Goal: Information Seeking & Learning: Learn about a topic

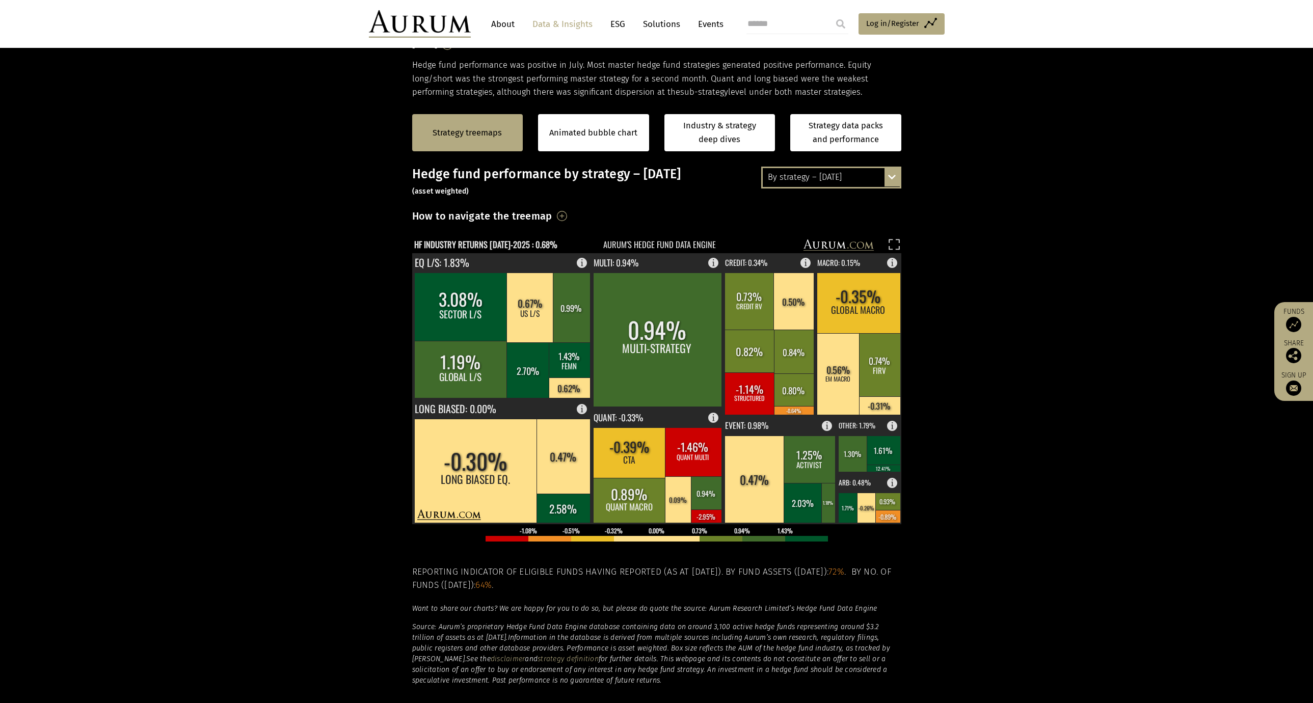
scroll to position [170, 0]
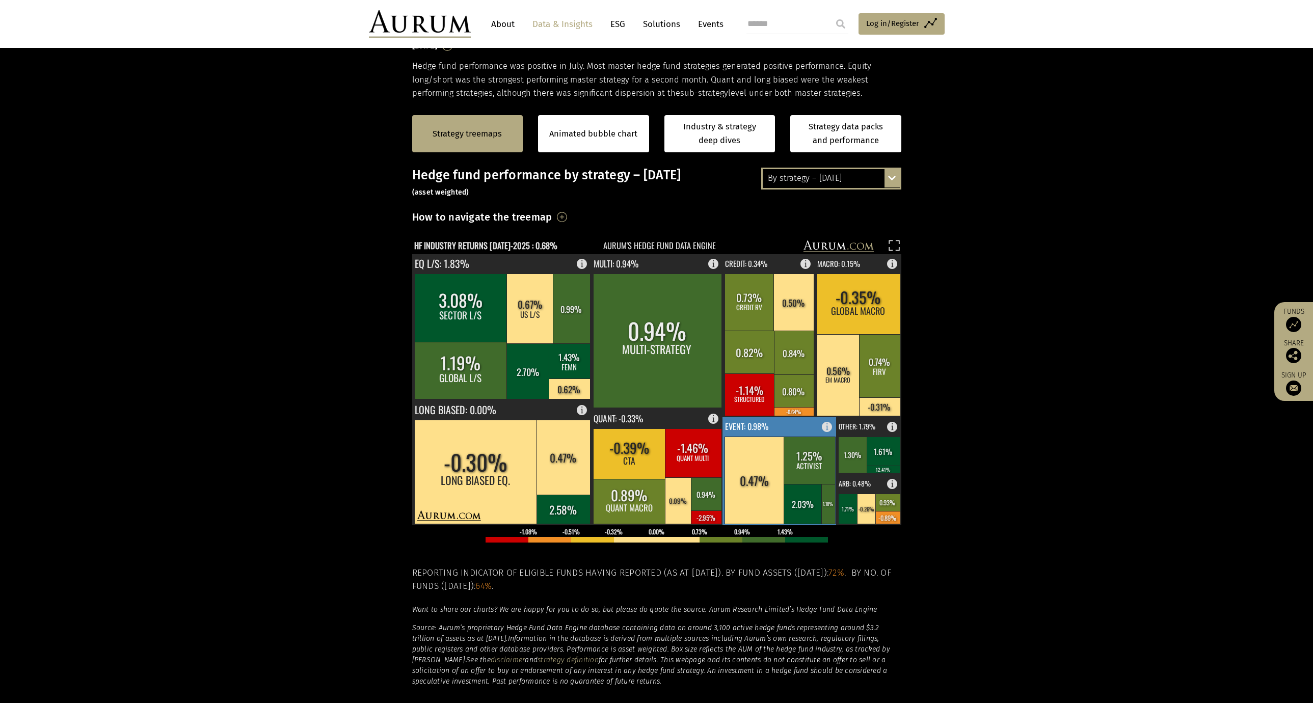
click at [779, 434] on rect at bounding box center [779, 471] width 115 height 108
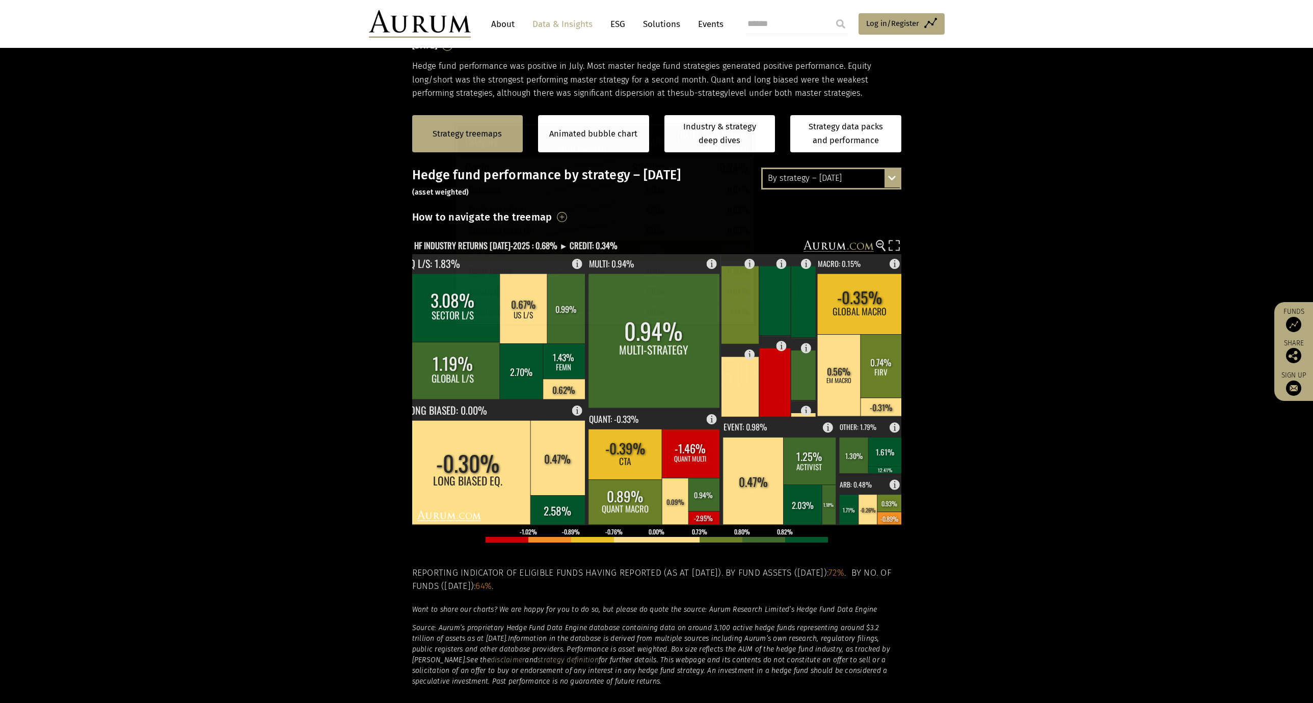
scroll to position [85, 0]
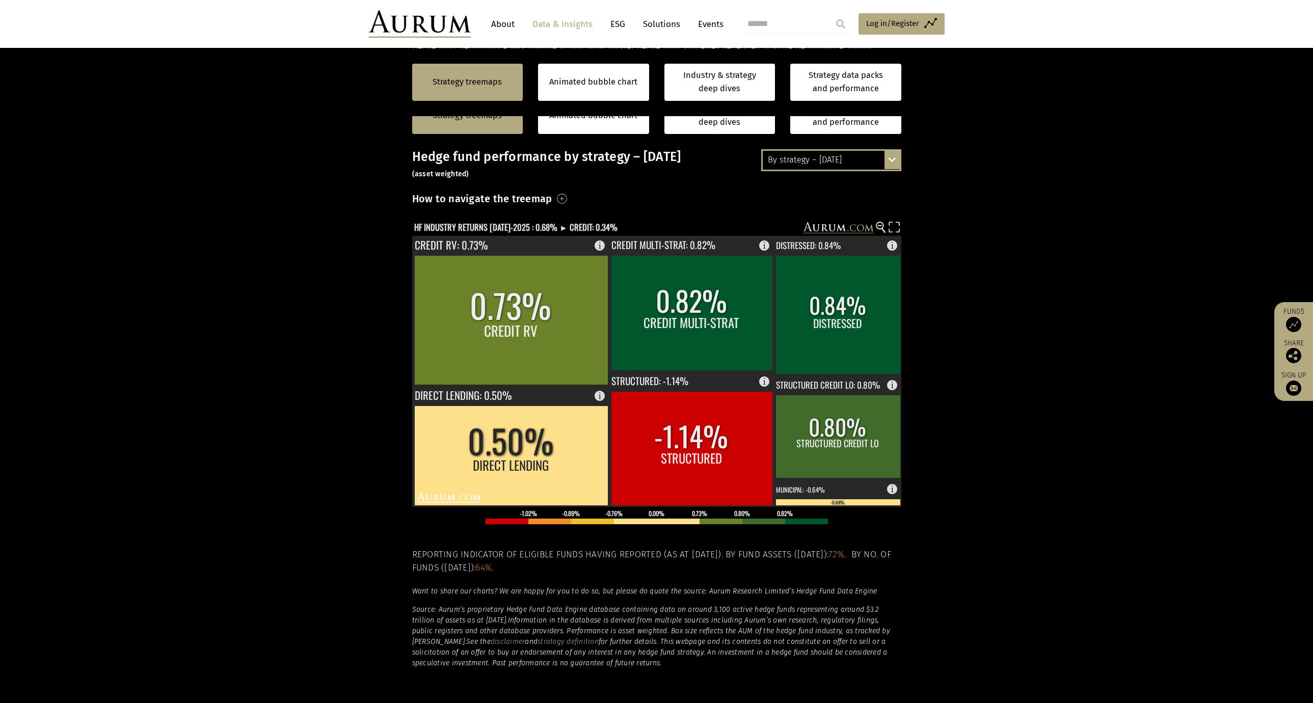
scroll to position [255, 0]
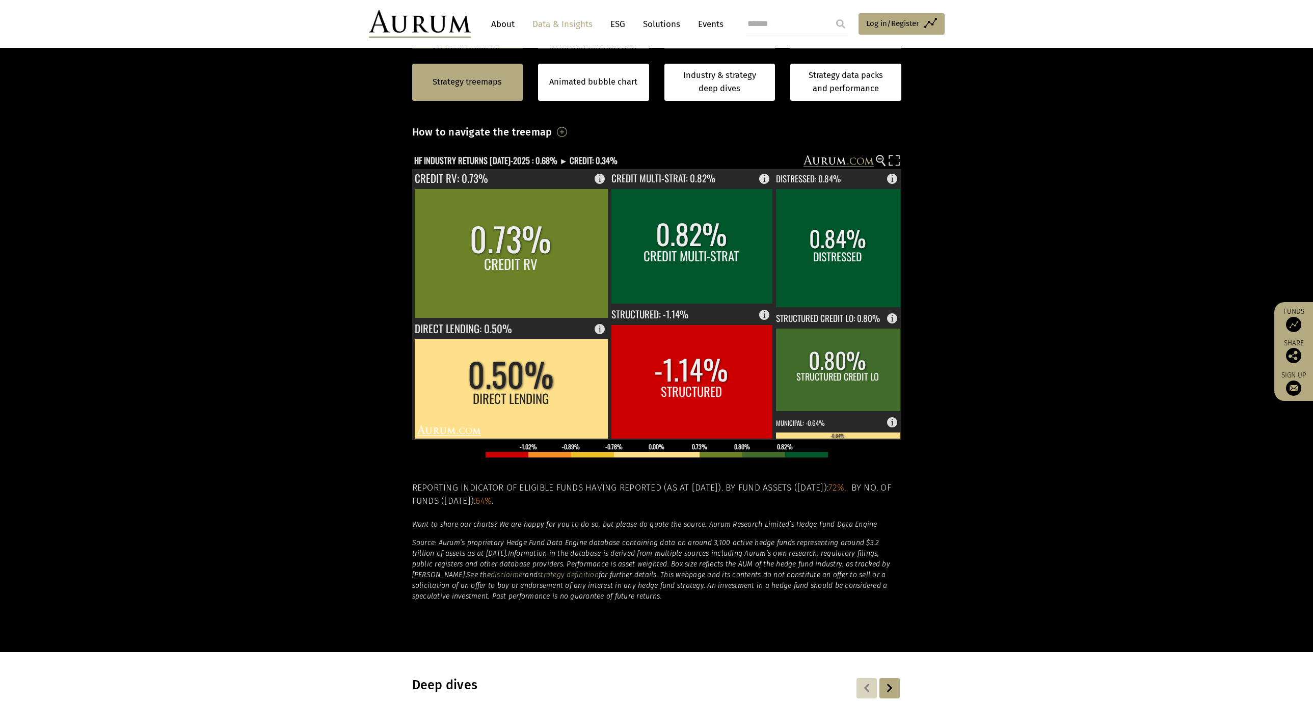
click at [263, 378] on section "Strategy treemaps Animated bubble chart Industry & strategy deep dives Strategy…" at bounding box center [656, 333] width 1313 height 637
click at [543, 258] on rect at bounding box center [511, 253] width 194 height 129
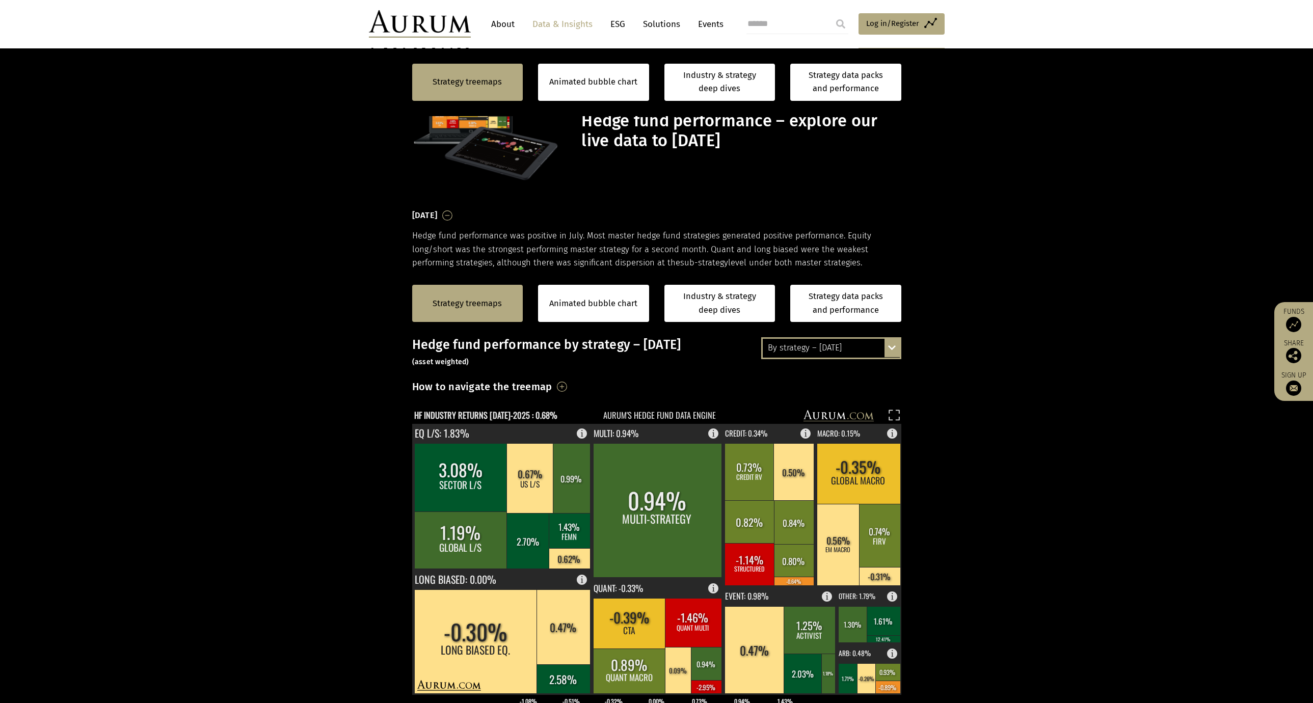
scroll to position [255, 0]
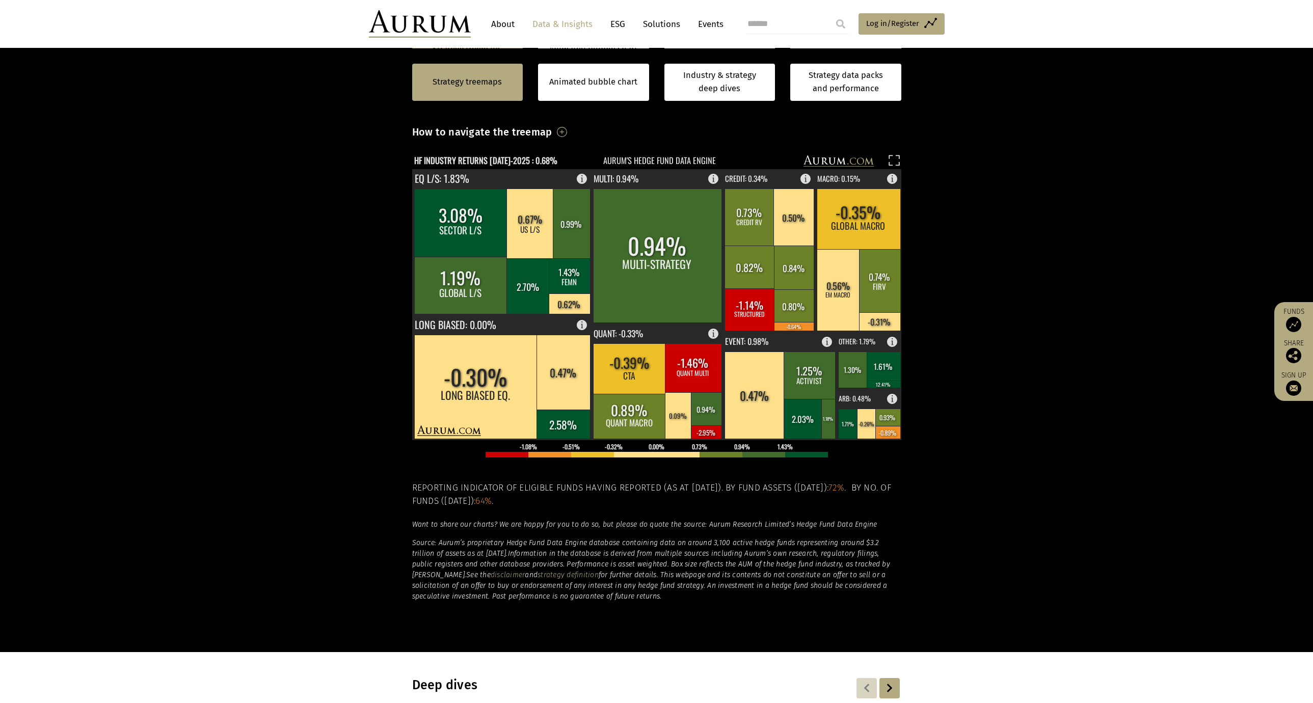
click at [184, 455] on section "Strategy treemaps Animated bubble chart Industry & strategy deep dives Strategy…" at bounding box center [656, 333] width 1313 height 637
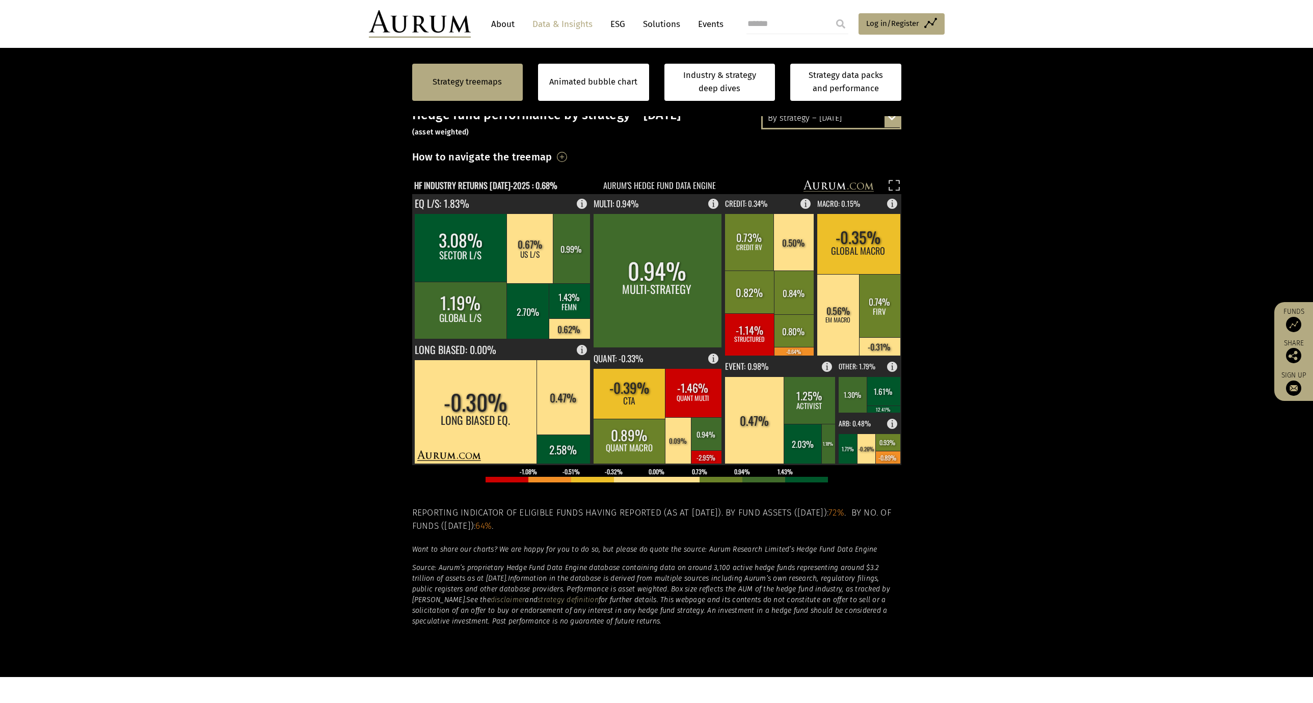
scroll to position [170, 0]
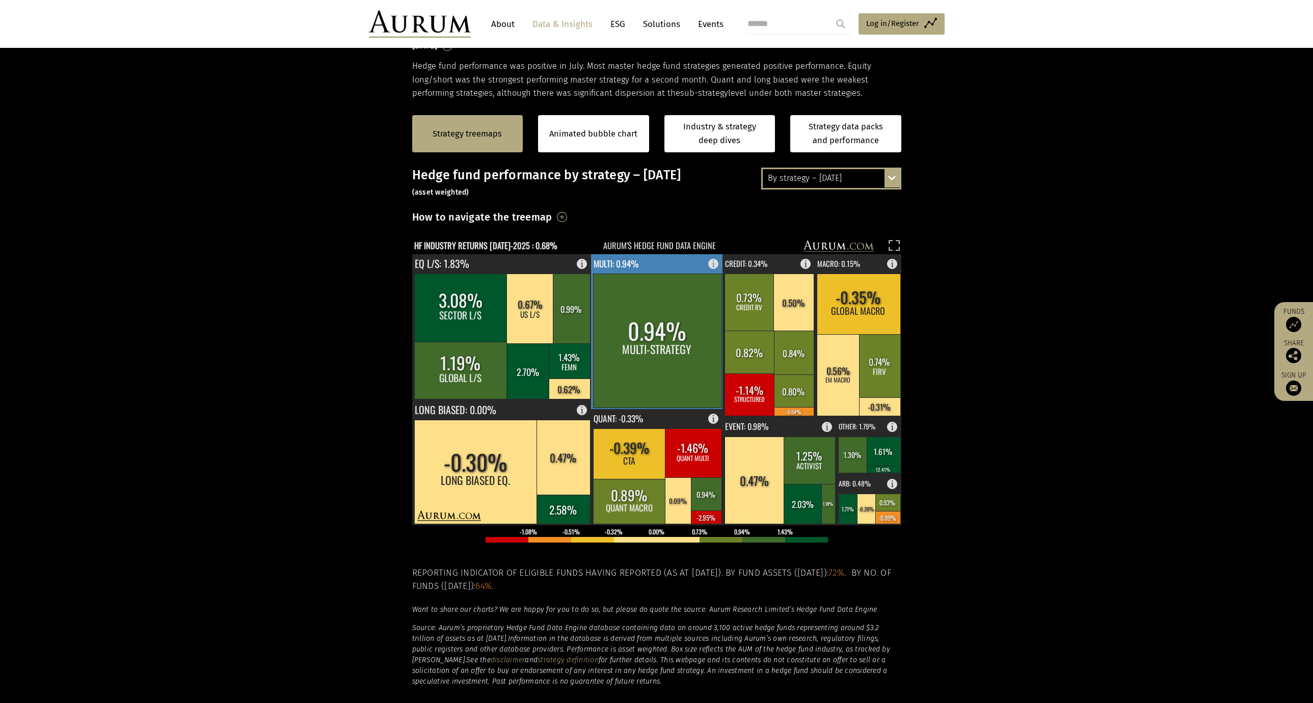
click at [658, 343] on rect at bounding box center [657, 341] width 128 height 134
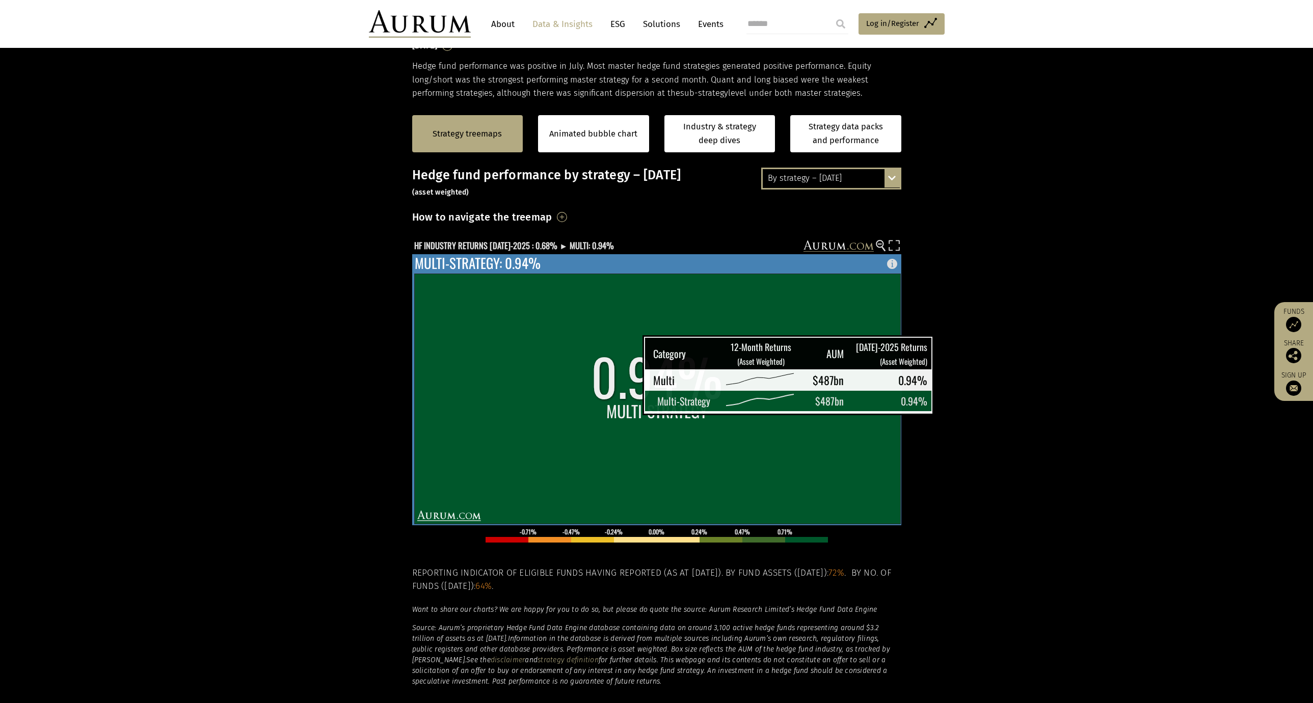
click at [617, 396] on rect at bounding box center [657, 399] width 486 height 250
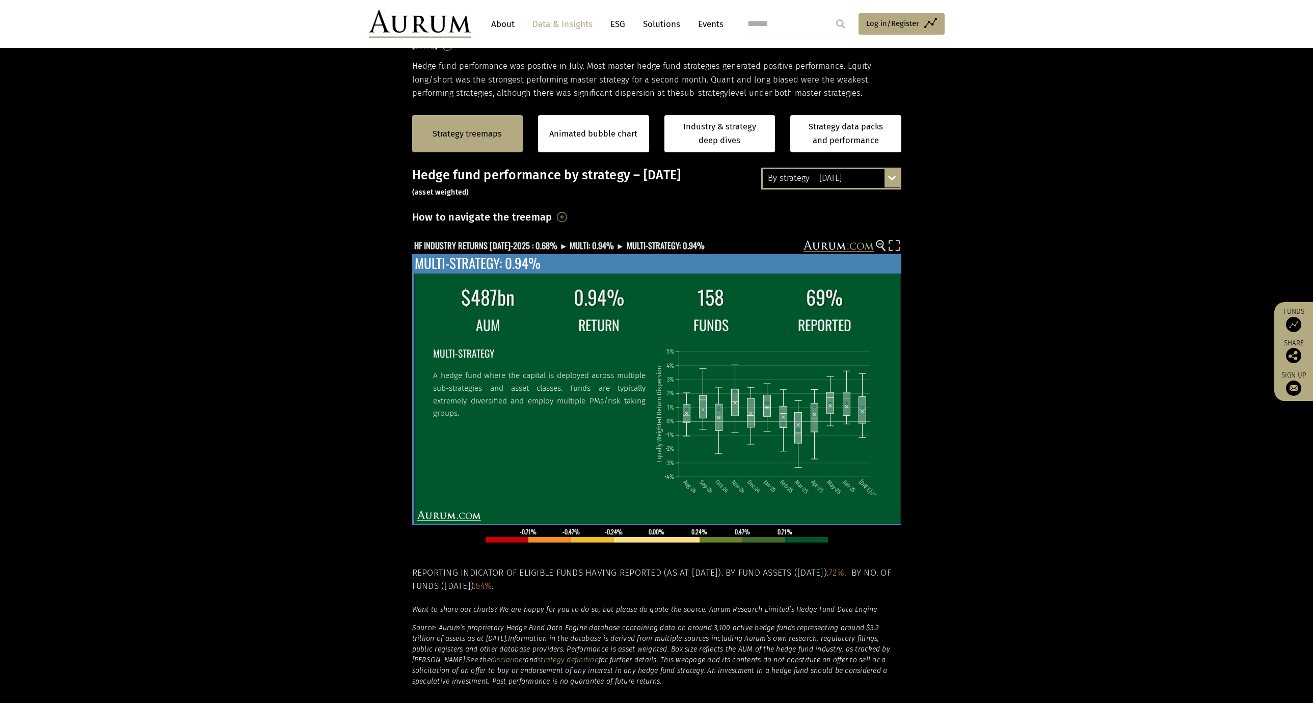
click at [557, 408] on p "A hedge fund where the capital is deployed across multiple sub-strategies and a…" at bounding box center [539, 394] width 212 height 50
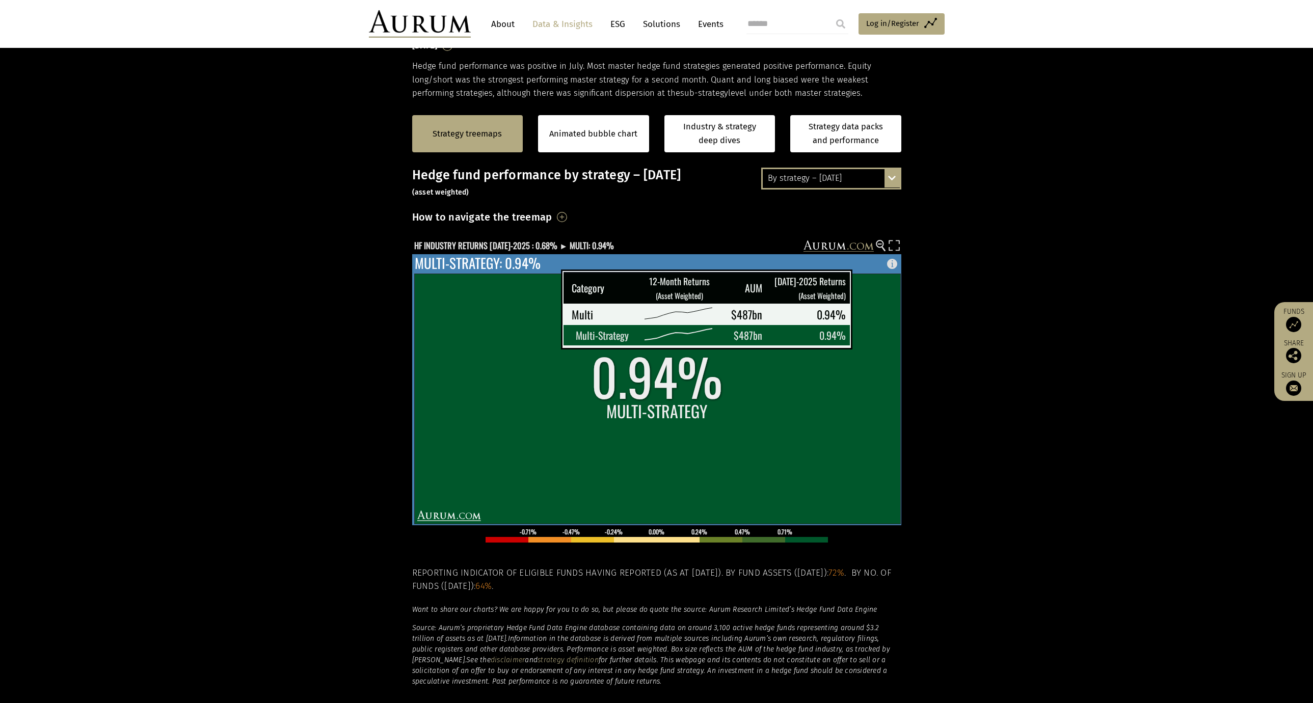
click at [535, 329] on rect at bounding box center [657, 399] width 486 height 250
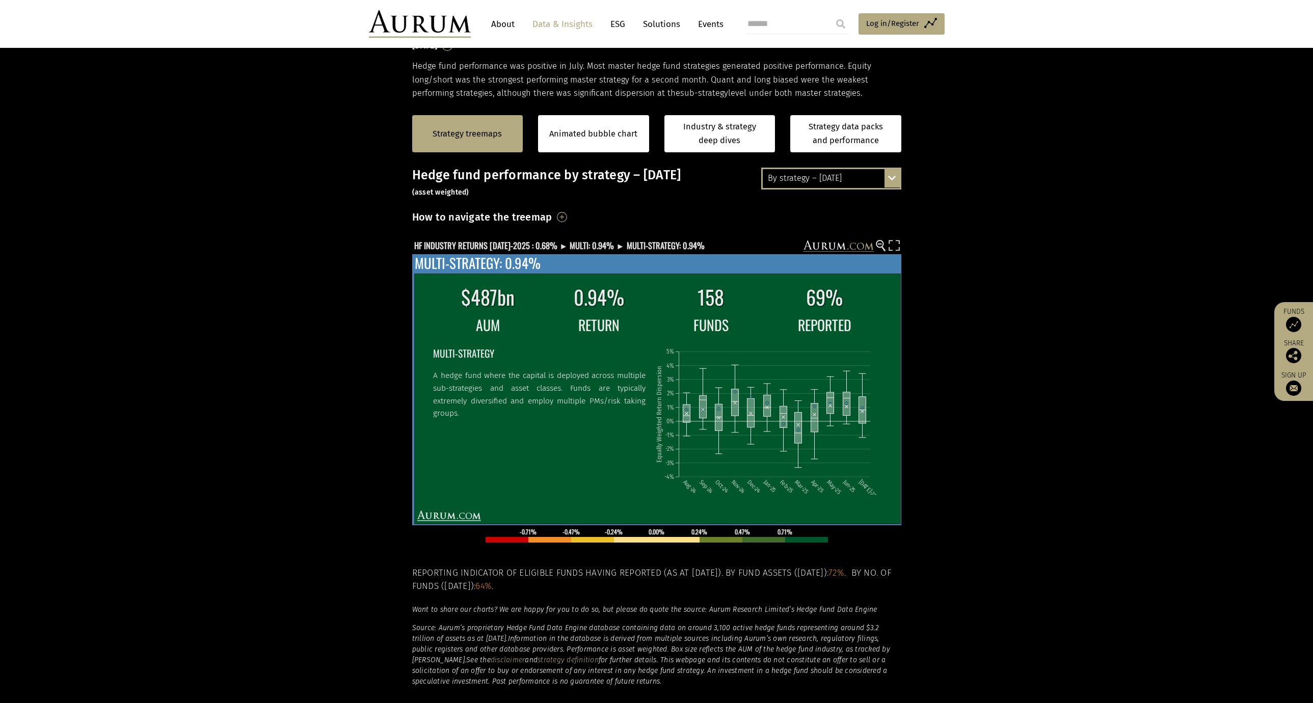
click at [535, 334] on td "AUM" at bounding box center [488, 324] width 110 height 23
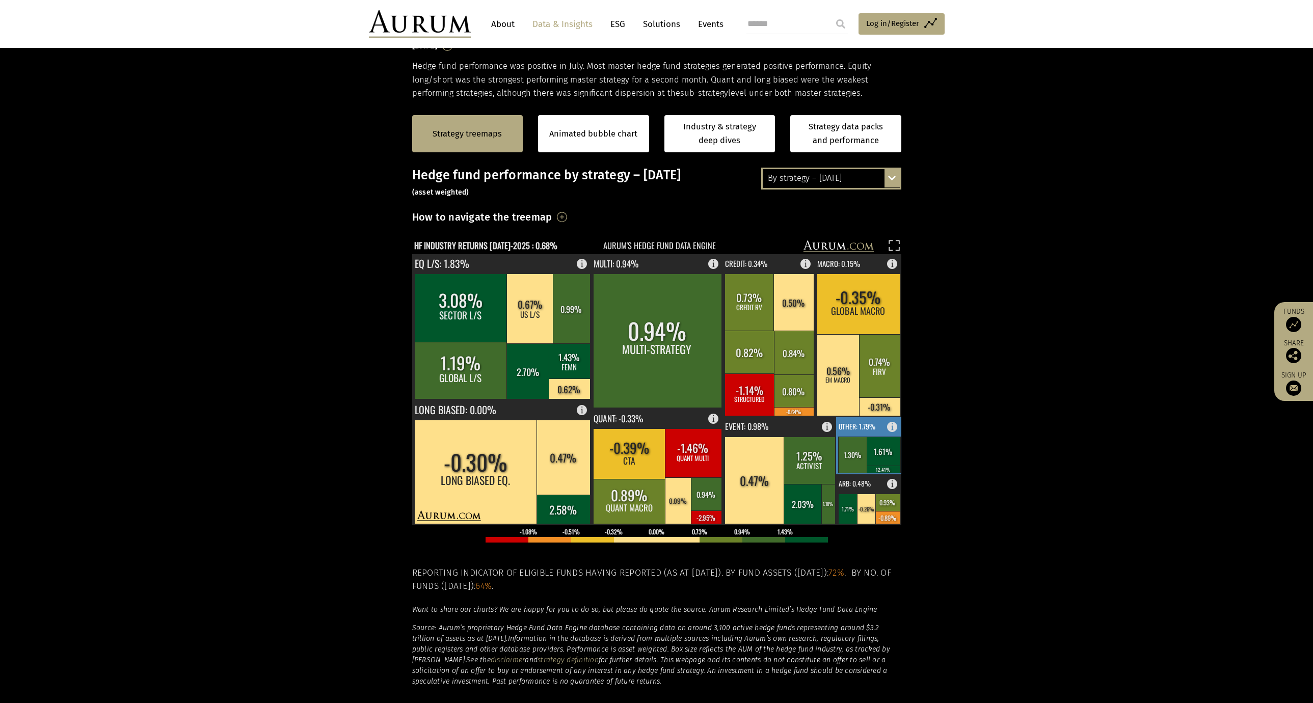
click at [867, 448] on rect at bounding box center [884, 451] width 34 height 29
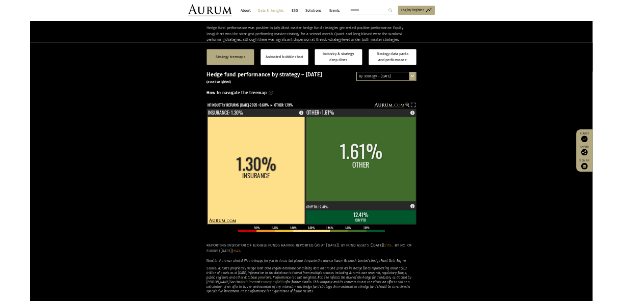
scroll to position [255, 0]
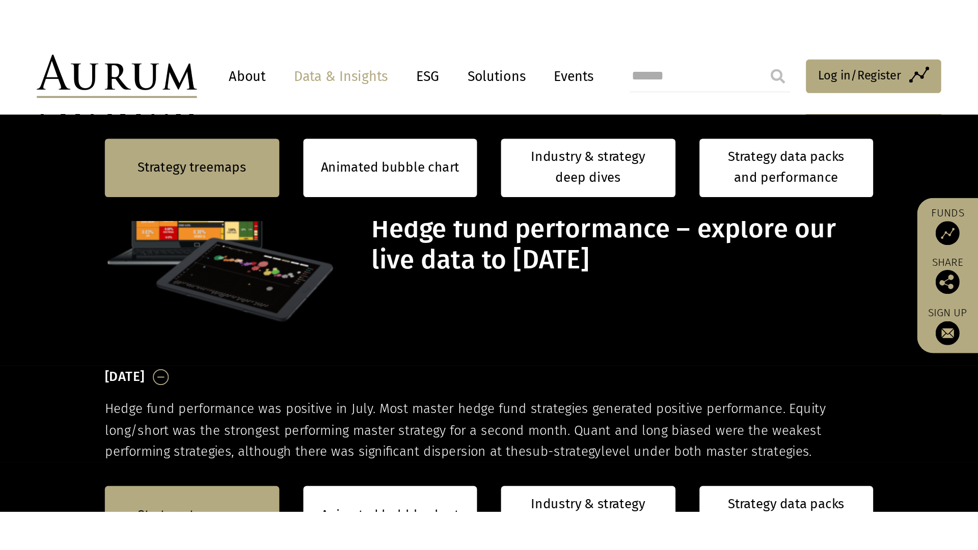
scroll to position [255, 0]
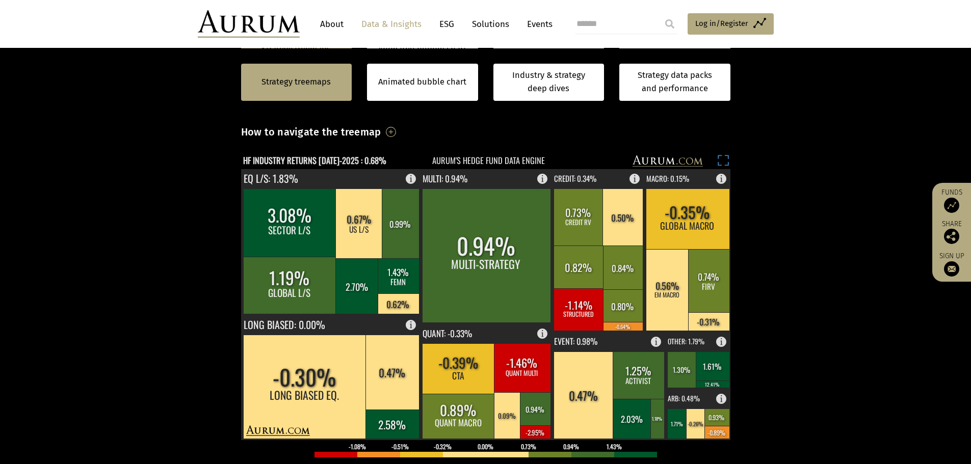
click at [622, 164] on rect at bounding box center [723, 162] width 14 height 14
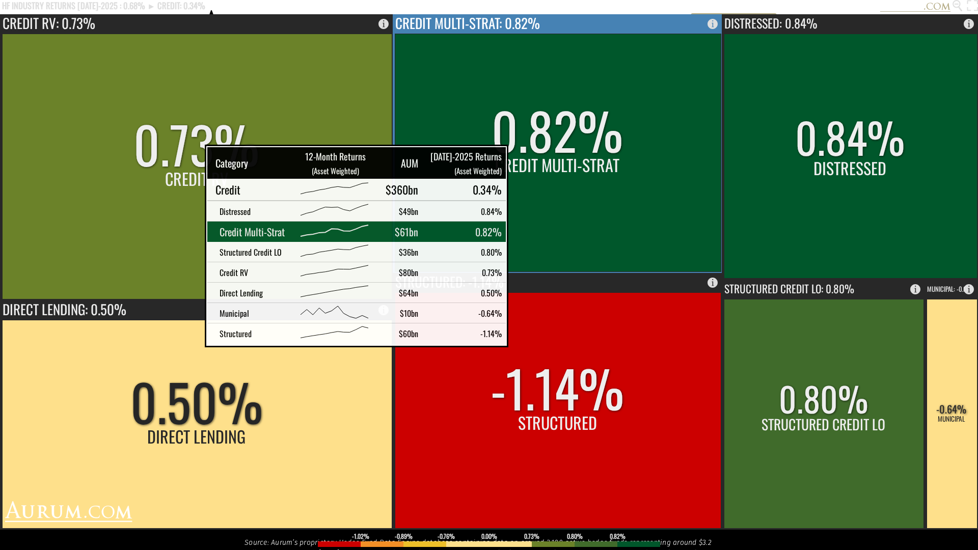
click at [500, 159] on rect at bounding box center [558, 153] width 326 height 238
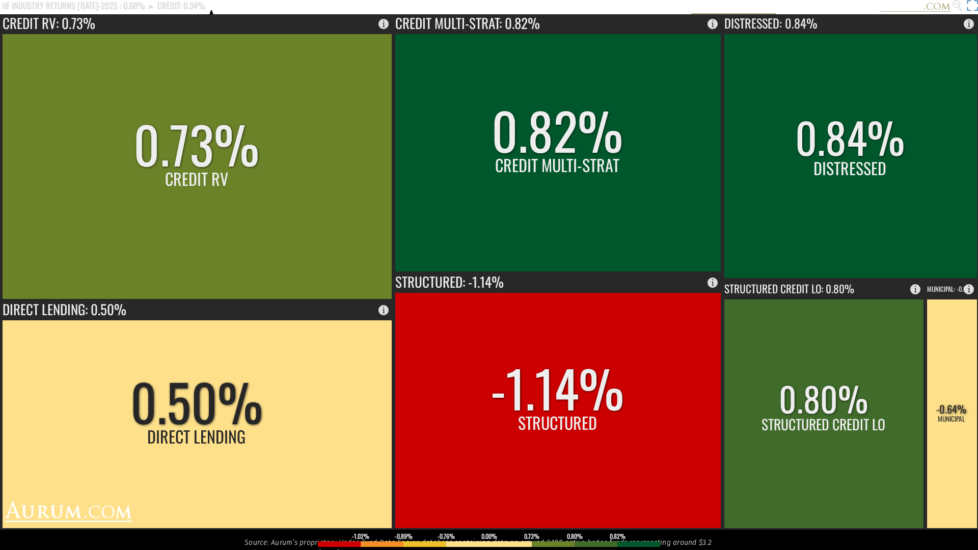
click at [622, 8] on rect at bounding box center [971, 7] width 14 height 14
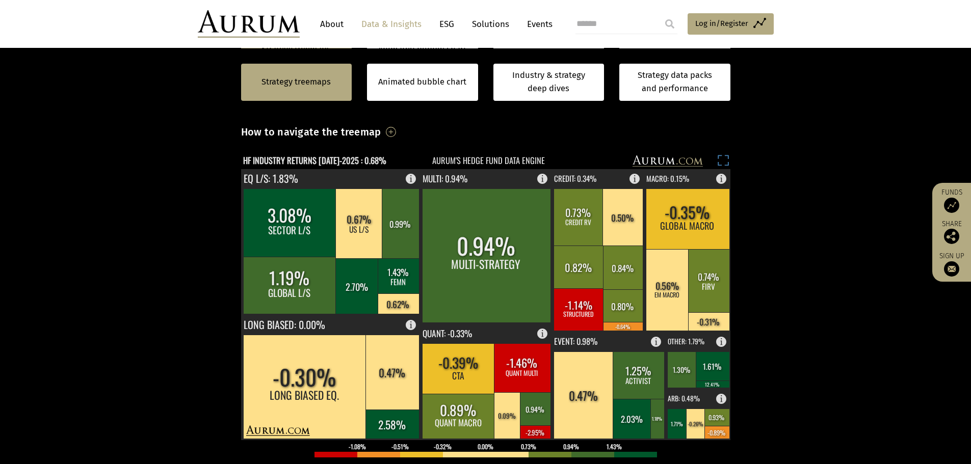
drag, startPoint x: 726, startPoint y: 162, endPoint x: 726, endPoint y: 224, distance: 61.6
click at [622, 162] on rect at bounding box center [723, 162] width 14 height 14
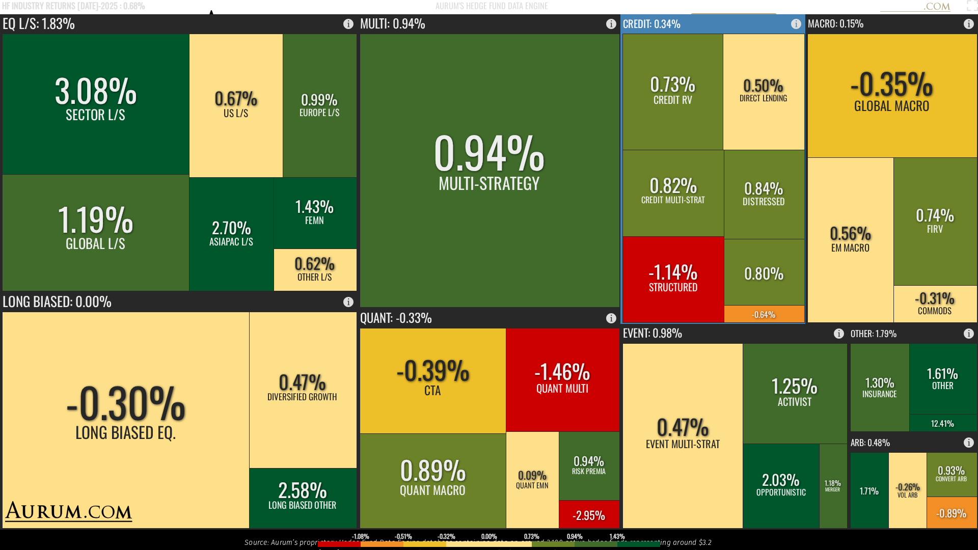
click at [622, 41] on rect at bounding box center [673, 92] width 101 height 116
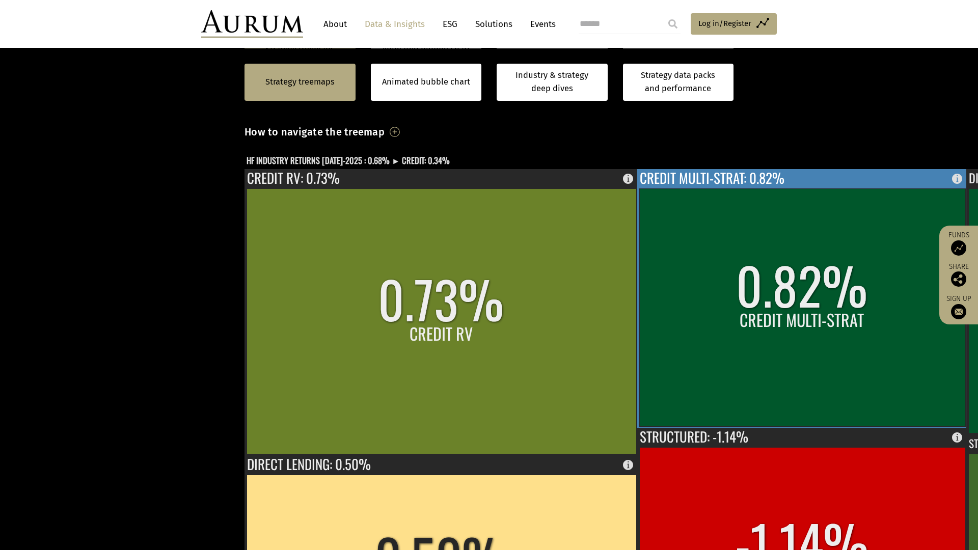
scroll to position [255, 0]
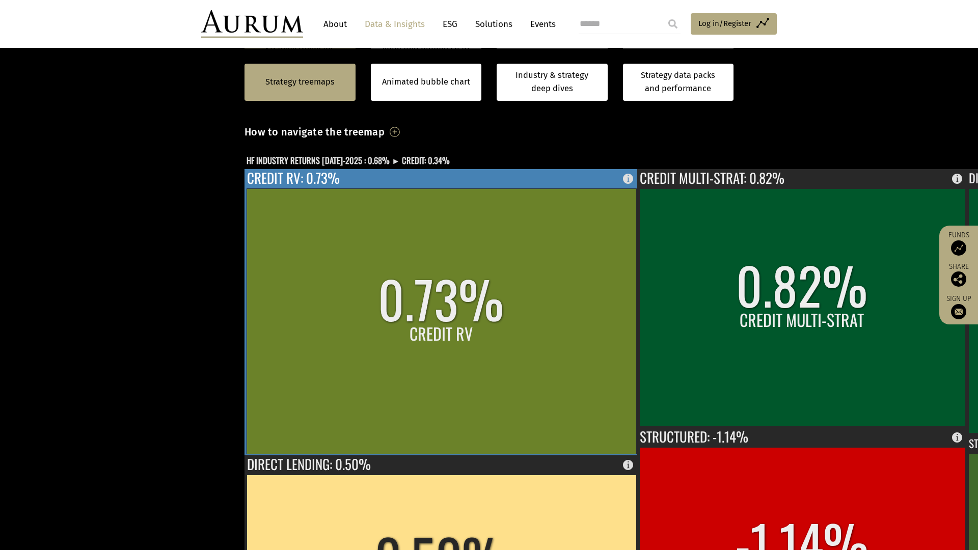
click at [247, 189] on rect at bounding box center [442, 321] width 390 height 265
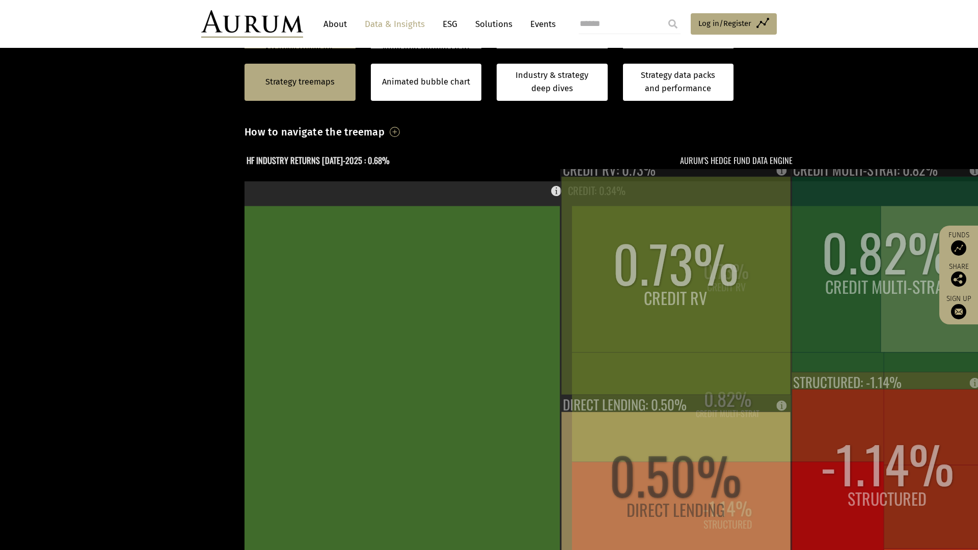
scroll to position [255, 0]
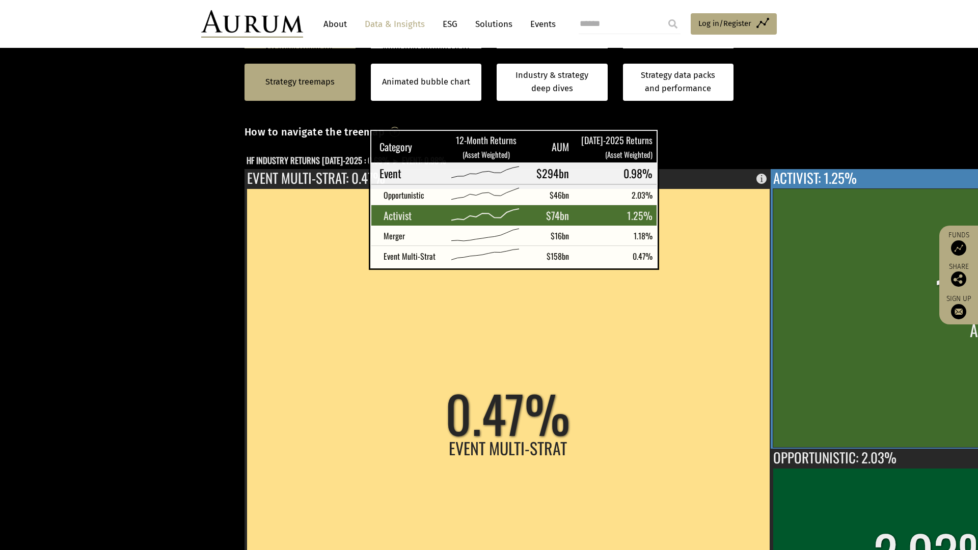
click at [773, 189] on rect at bounding box center [997, 318] width 449 height 259
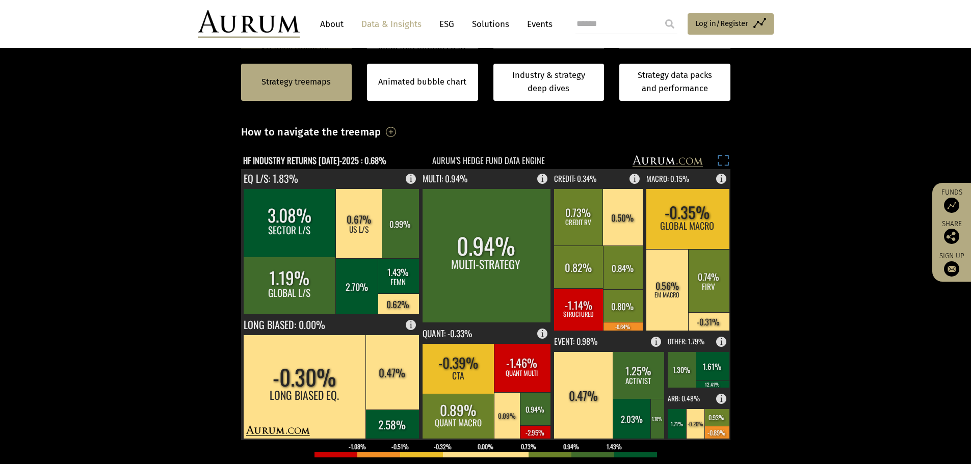
drag, startPoint x: 719, startPoint y: 160, endPoint x: 719, endPoint y: 221, distance: 61.1
click at [719, 159] on rect at bounding box center [723, 162] width 14 height 14
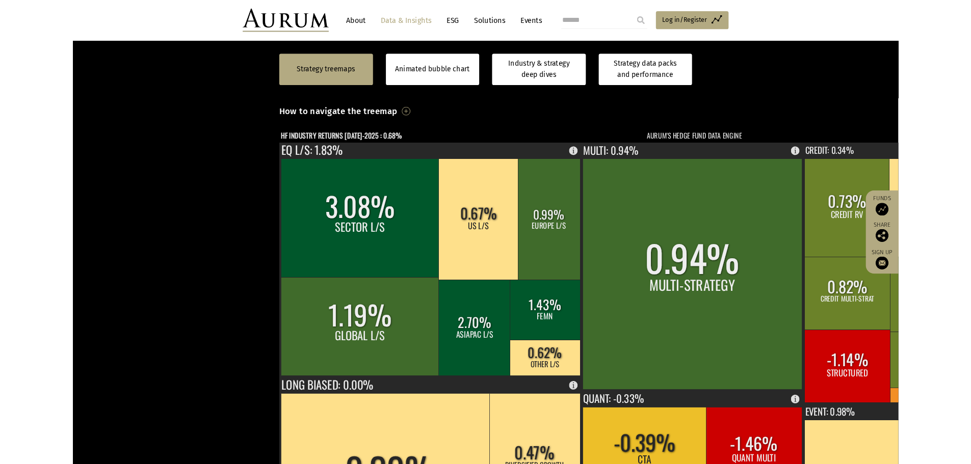
scroll to position [255, 0]
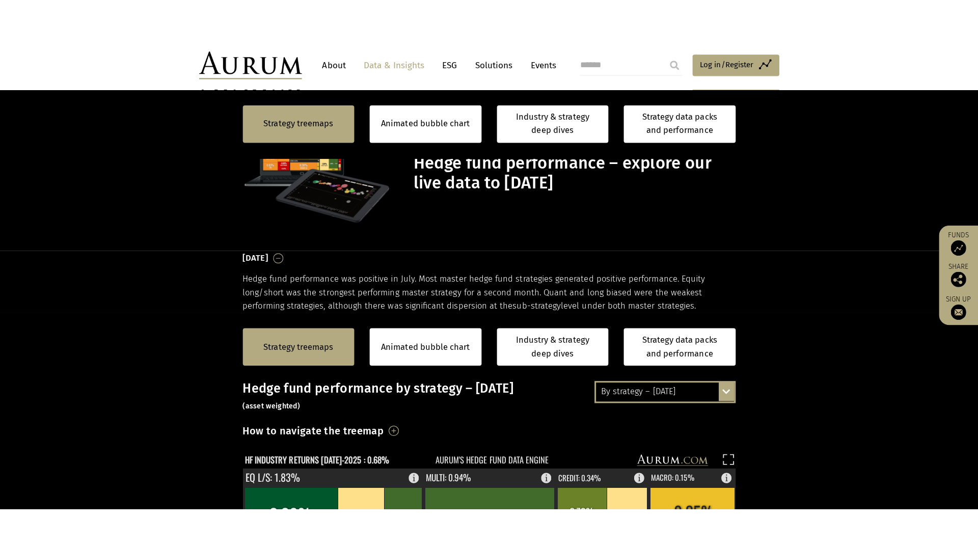
scroll to position [255, 0]
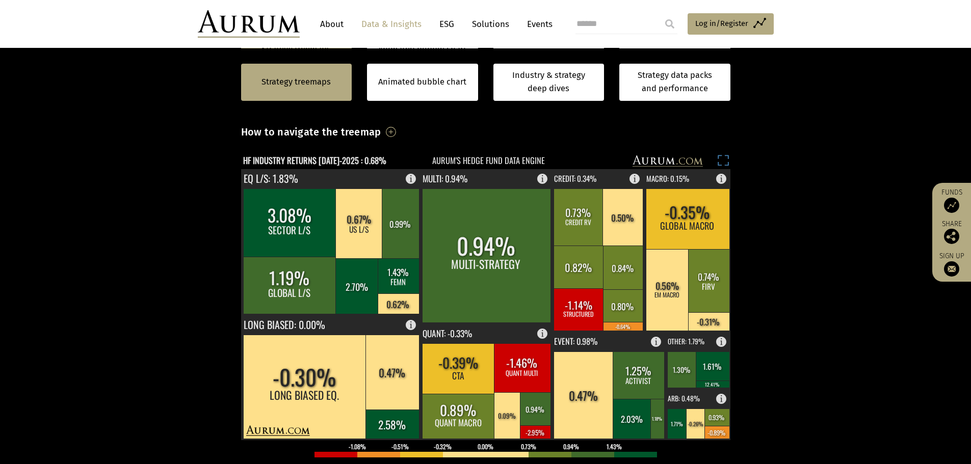
drag, startPoint x: 728, startPoint y: 160, endPoint x: 728, endPoint y: 222, distance: 61.6
click at [728, 160] on rect at bounding box center [723, 162] width 14 height 14
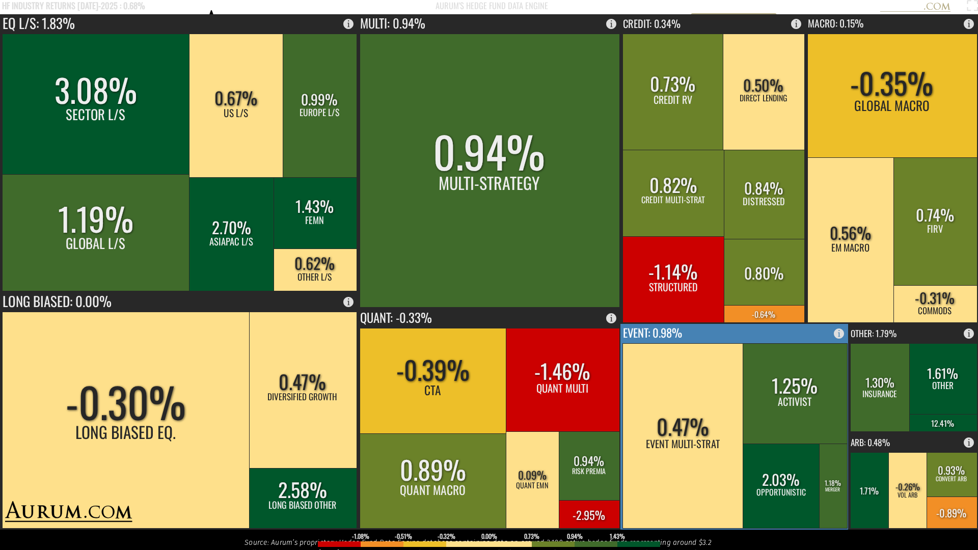
click at [737, 339] on rect at bounding box center [735, 427] width 229 height 206
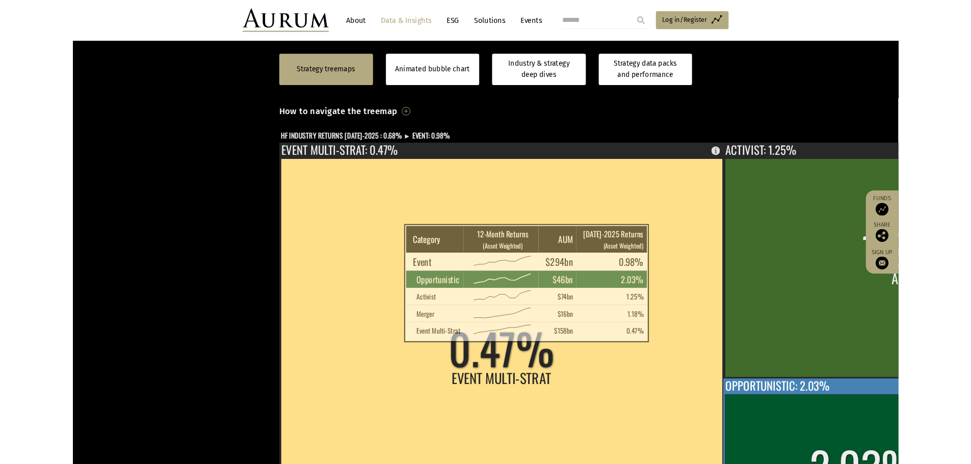
scroll to position [255, 0]
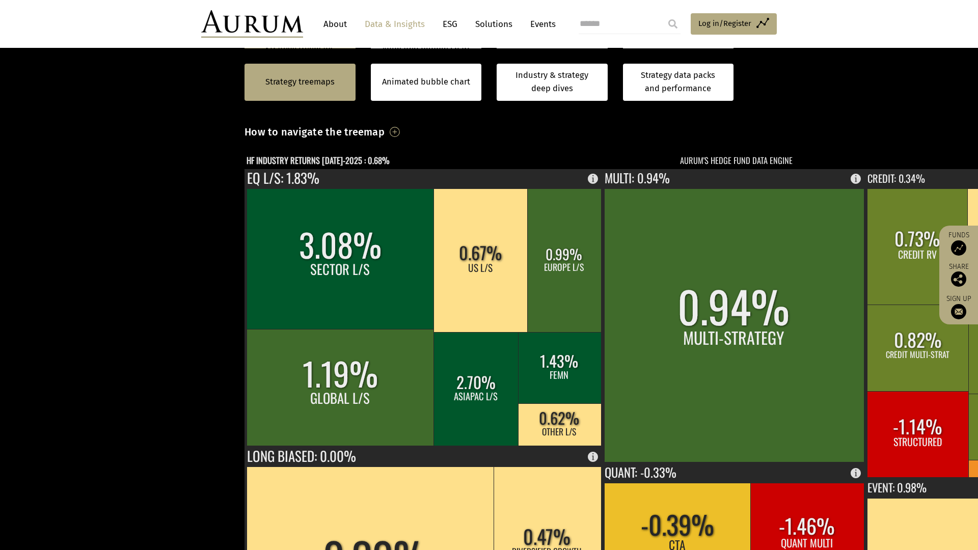
drag, startPoint x: 978, startPoint y: 8, endPoint x: 650, endPoint y: 146, distance: 356.0
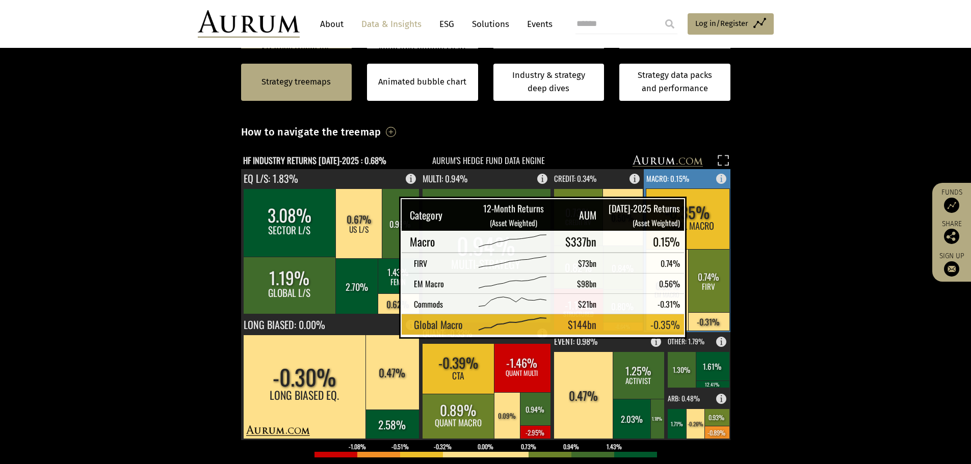
scroll to position [340, 0]
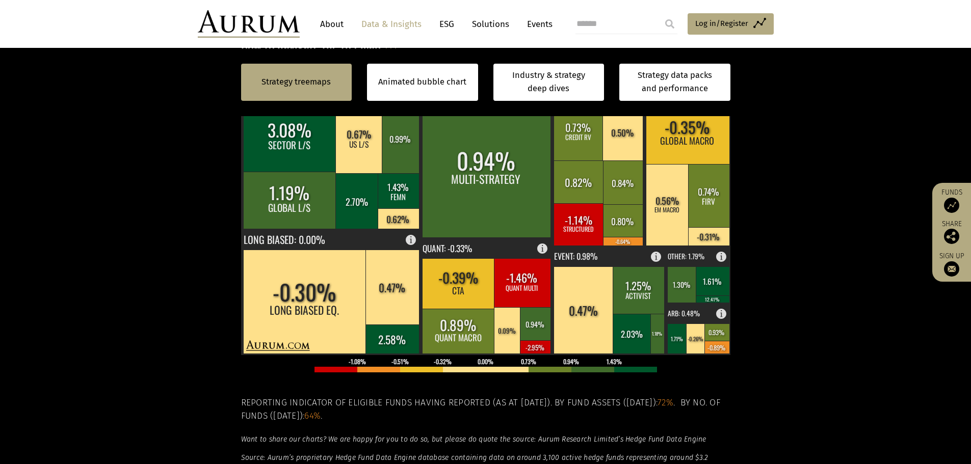
click at [824, 295] on section "Strategy treemaps Animated bubble chart Industry & strategy deep dives Strategy…" at bounding box center [485, 248] width 971 height 637
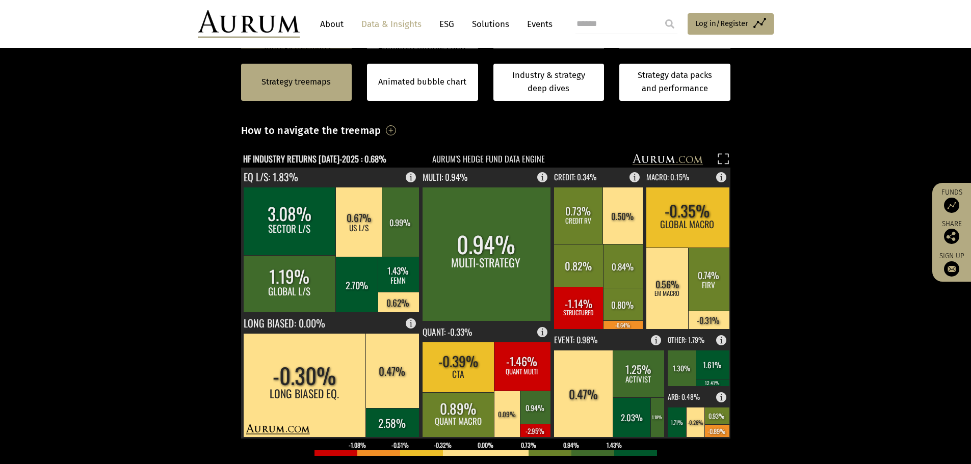
scroll to position [255, 0]
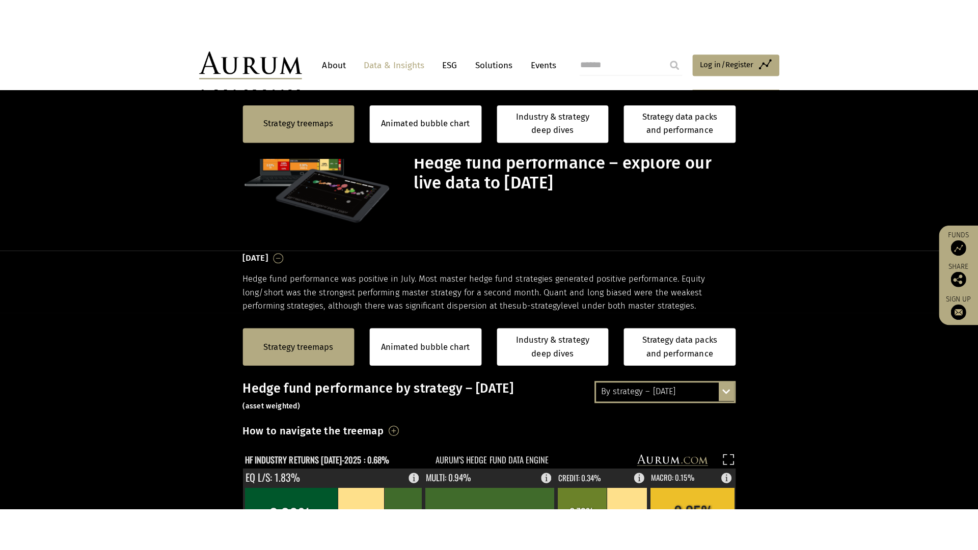
scroll to position [255, 0]
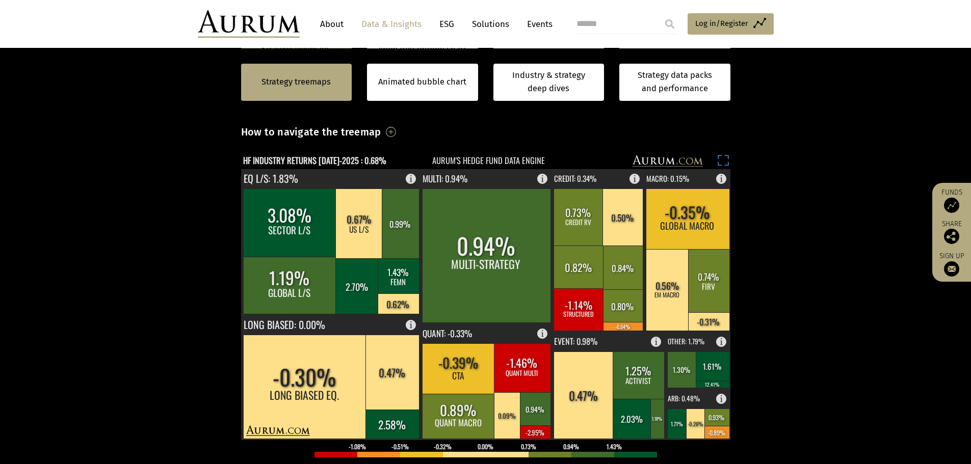
click at [728, 161] on rect at bounding box center [723, 162] width 14 height 14
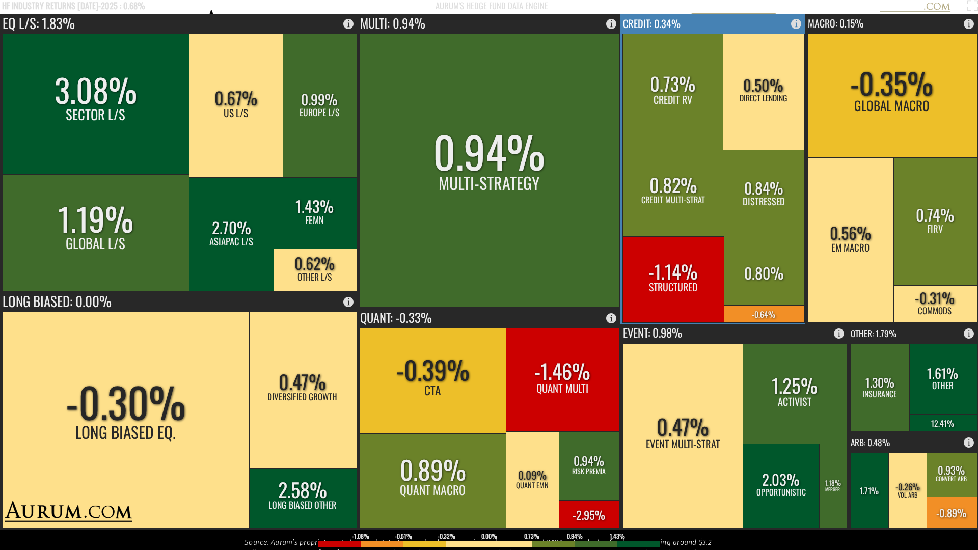
click at [700, 284] on rect at bounding box center [674, 279] width 102 height 86
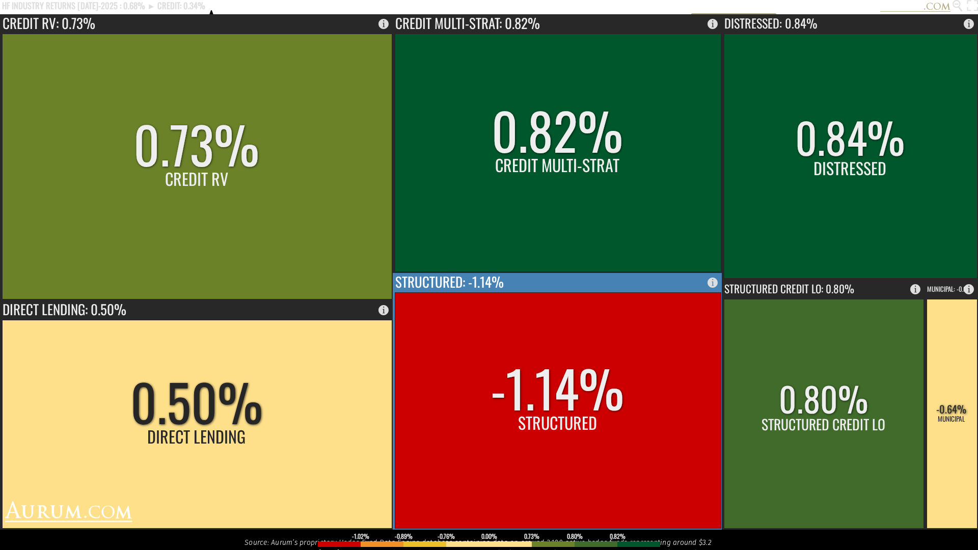
click at [458, 359] on rect at bounding box center [558, 410] width 326 height 236
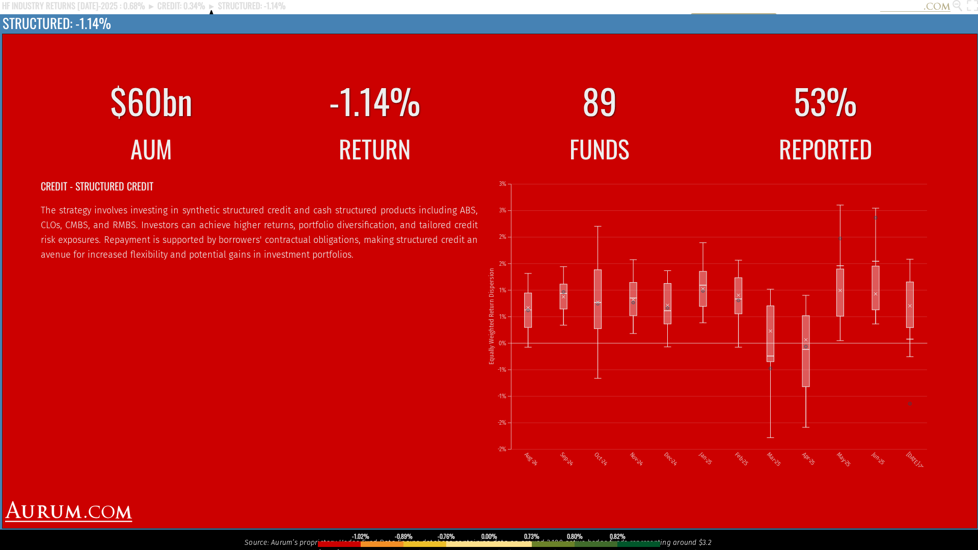
click at [702, 31] on div "$60bn -1.14% 89 53% AUM RETURN FUNDS REPORTED CREDIT - STRUCTURED CREDIT The st…" at bounding box center [489, 272] width 978 height 516
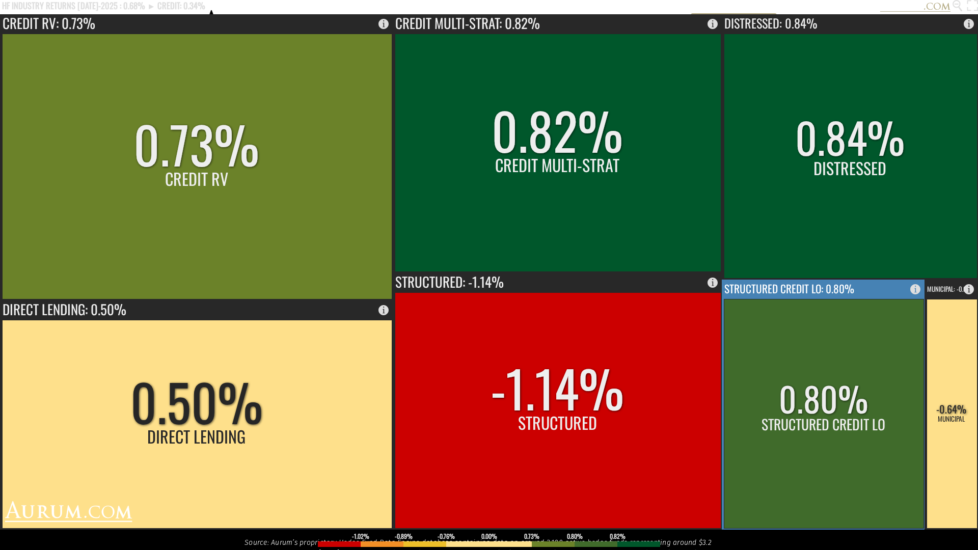
click at [797, 337] on rect at bounding box center [824, 413] width 200 height 229
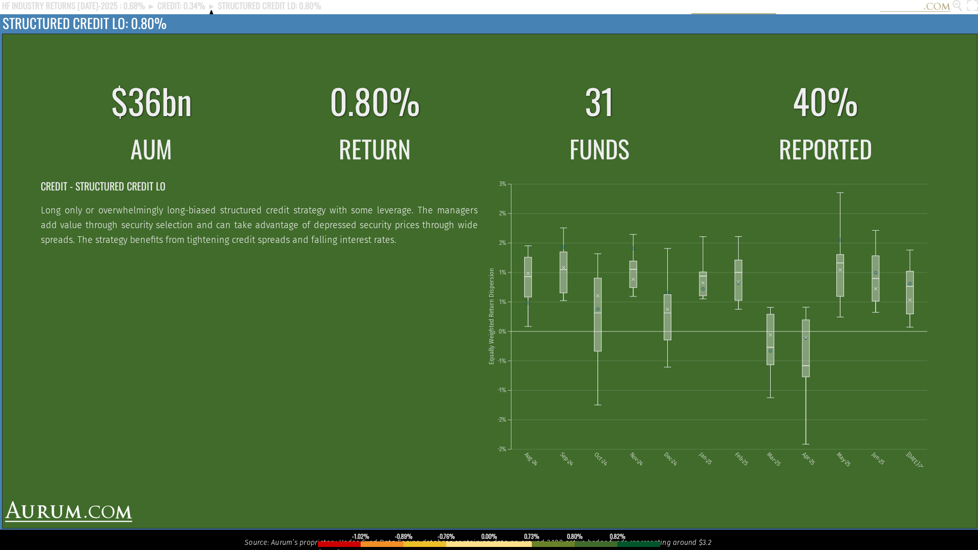
click at [540, 21] on div "$36bn 0.80% 31 40% AUM RETURN FUNDS REPORTED CREDIT - STRUCTURED CREDIT LO Long…" at bounding box center [489, 272] width 978 height 516
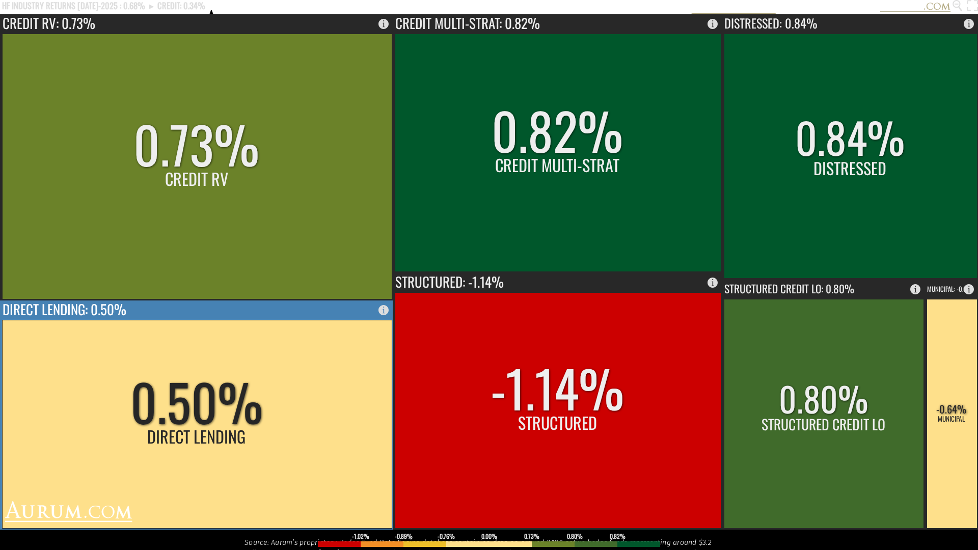
click at [305, 445] on rect at bounding box center [197, 424] width 390 height 208
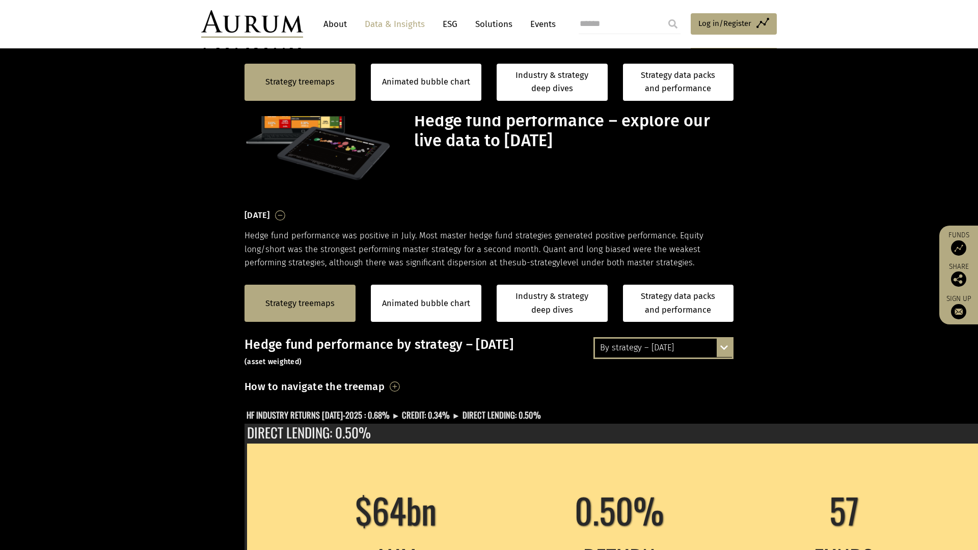
scroll to position [255, 0]
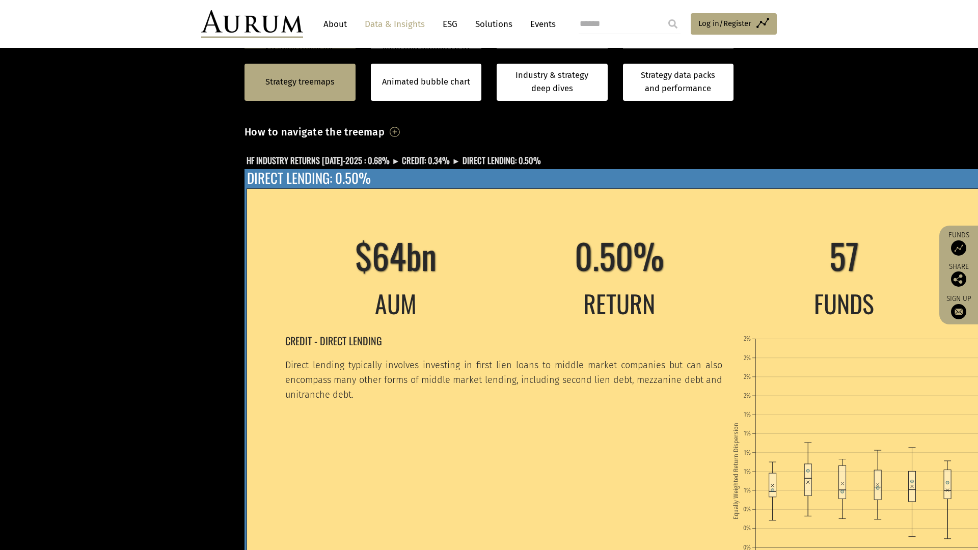
click at [623, 169] on div "$64bn 0.50% 57 19% AUM RETURN FUNDS REPORTED CREDIT - DIRECT LENDING Direct len…" at bounding box center [734, 427] width 978 height 516
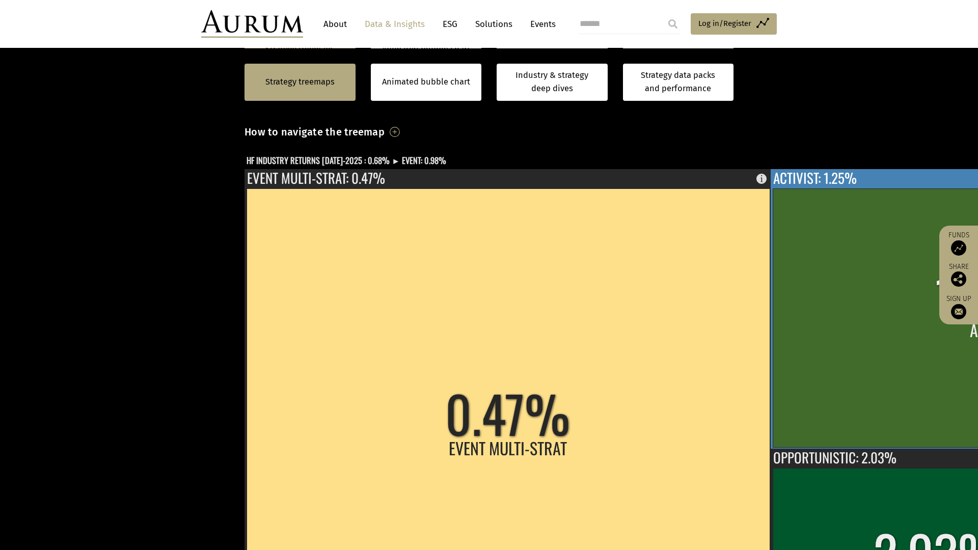
click at [773, 228] on rect at bounding box center [997, 318] width 449 height 259
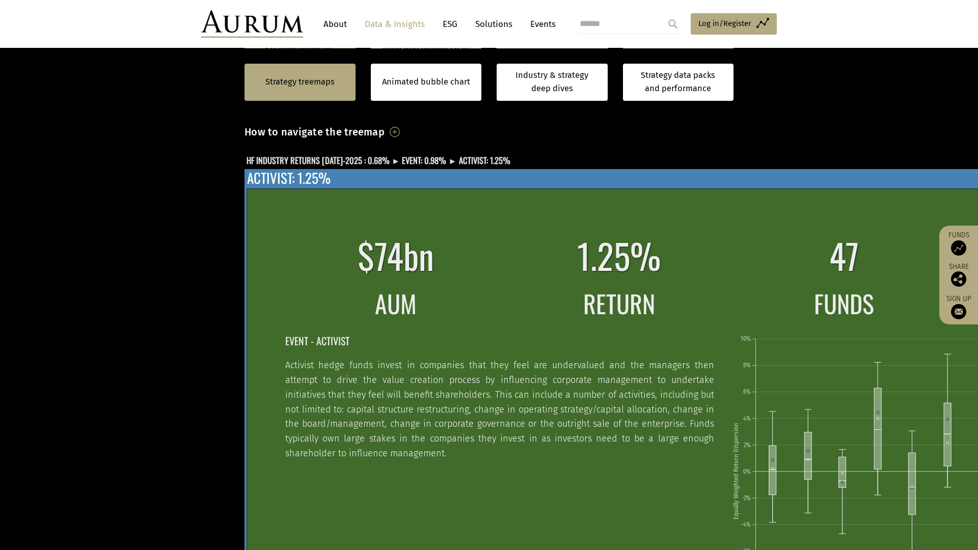
click at [603, 169] on div "$74bn 1.25% 47 69% AUM RETURN FUNDS REPORTED EVENT - ACTIVIST Activist hedge fu…" at bounding box center [734, 427] width 978 height 516
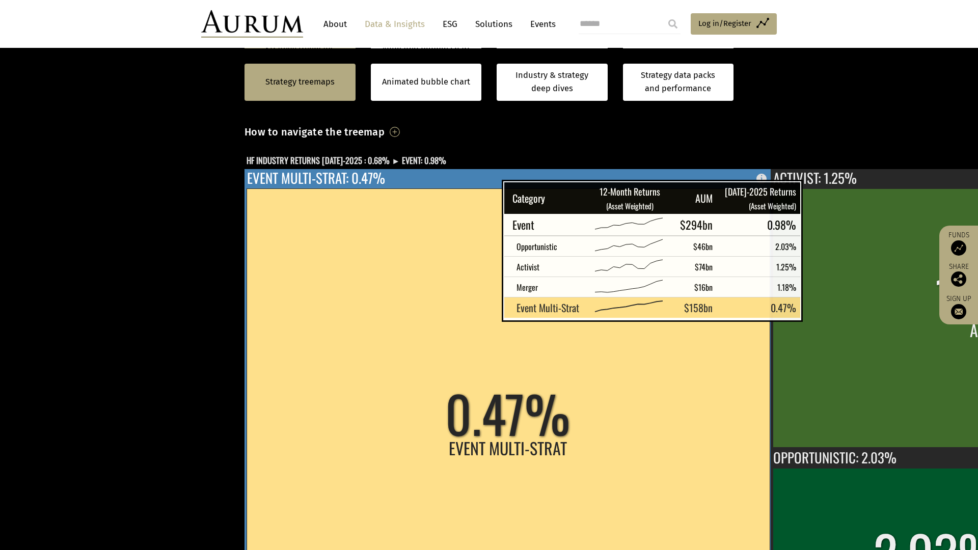
click at [476, 194] on rect at bounding box center [508, 436] width 523 height 495
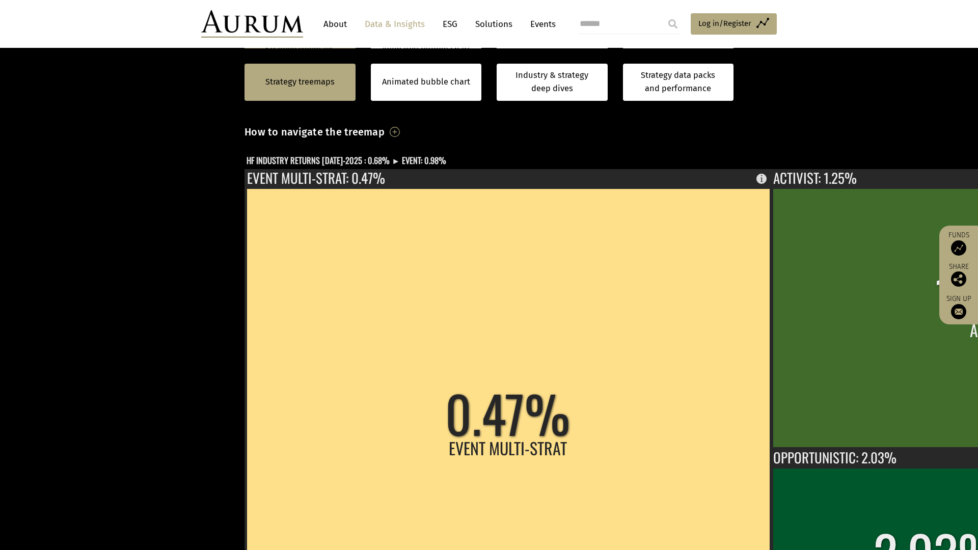
drag, startPoint x: 969, startPoint y: 6, endPoint x: 386, endPoint y: 135, distance: 596.9
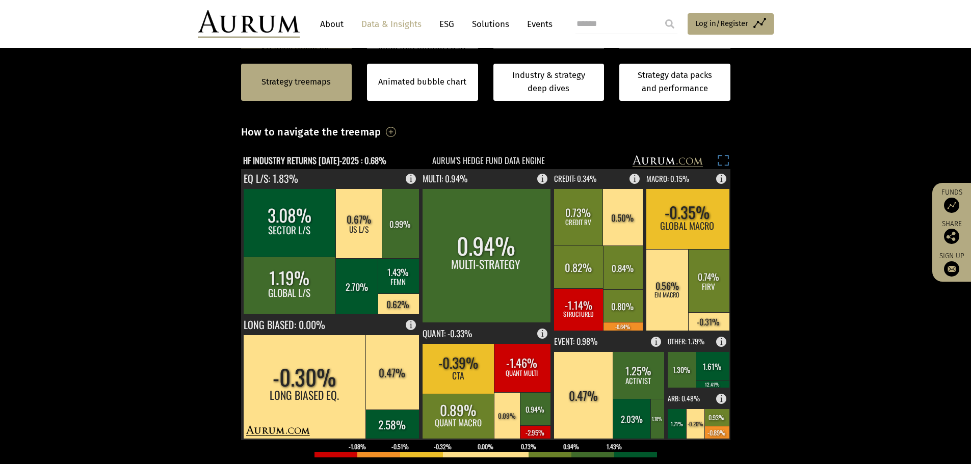
click at [722, 159] on rect at bounding box center [723, 162] width 14 height 14
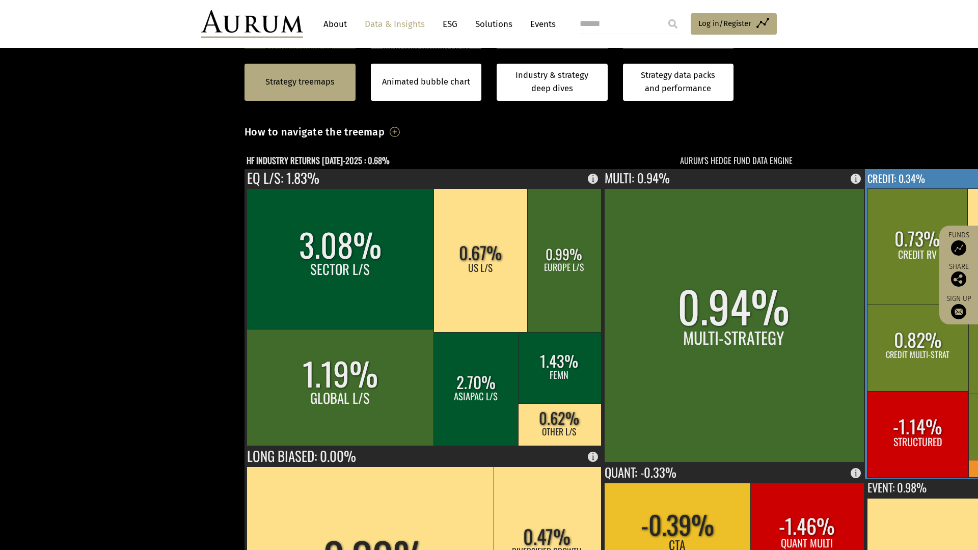
scroll to position [255, 0]
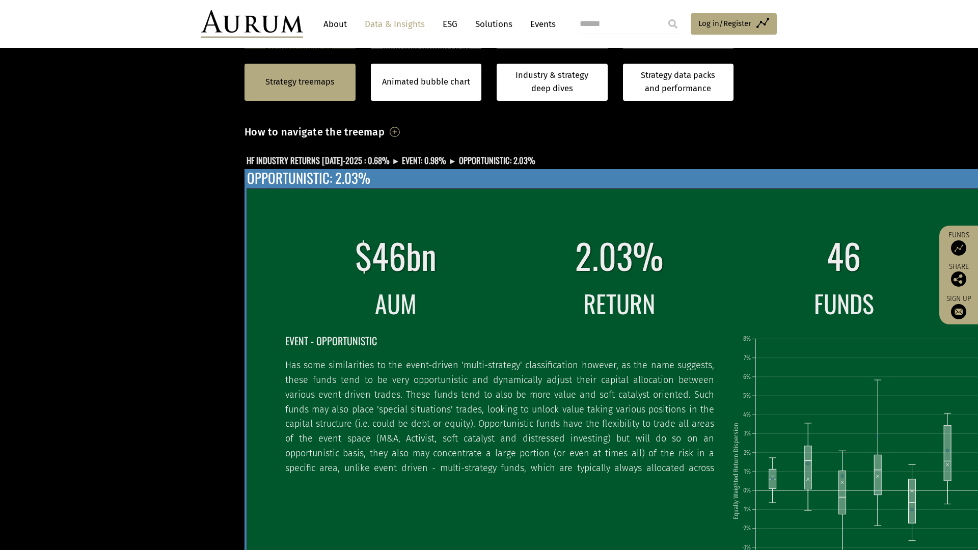
click at [755, 169] on div "$46bn 2.03% 46 73% AUM RETURN FUNDS REPORTED EVENT - OPPORTUNISTIC Has some sim…" at bounding box center [734, 427] width 978 height 516
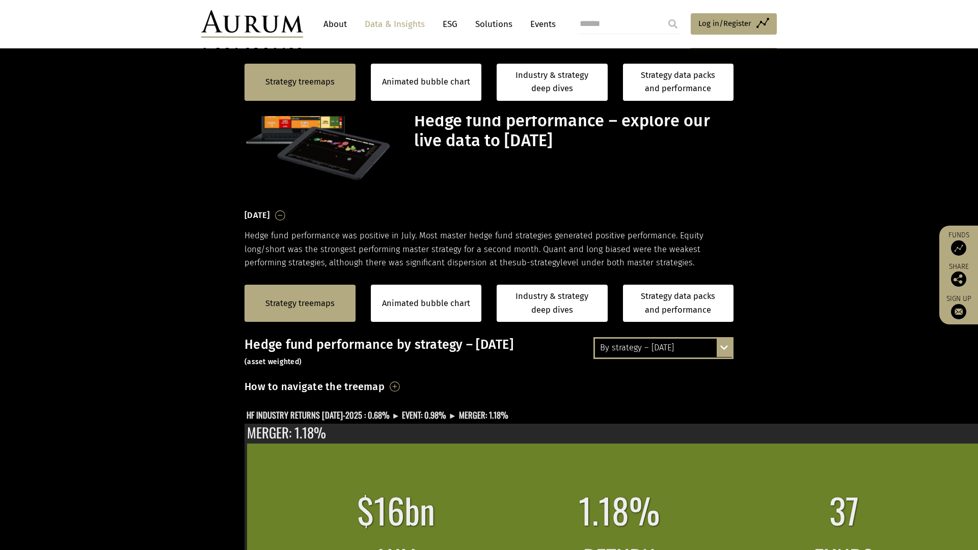
scroll to position [255, 0]
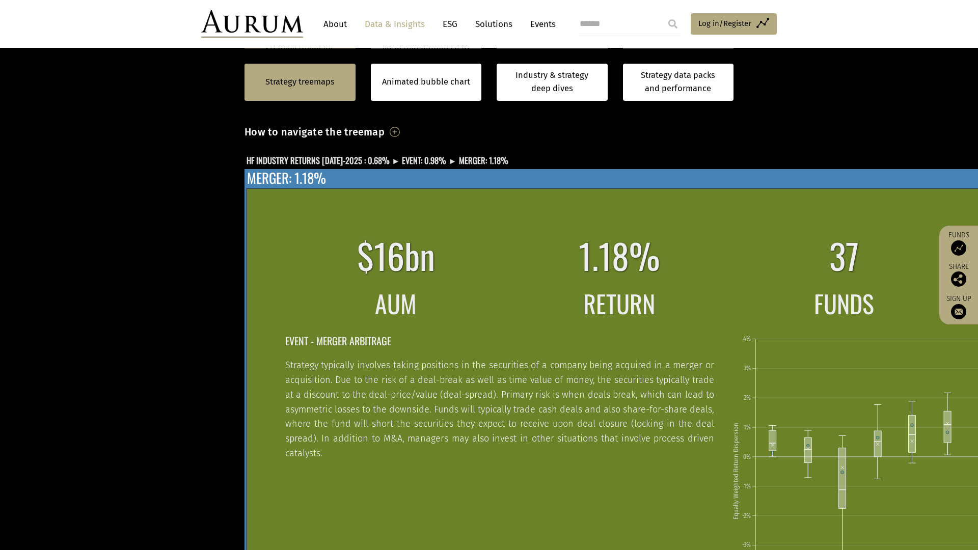
click at [538, 169] on div "$16bn 1.18% 37 81% AUM RETURN FUNDS REPORTED EVENT - MERGER ARBITRAGE Strategy …" at bounding box center [734, 427] width 978 height 516
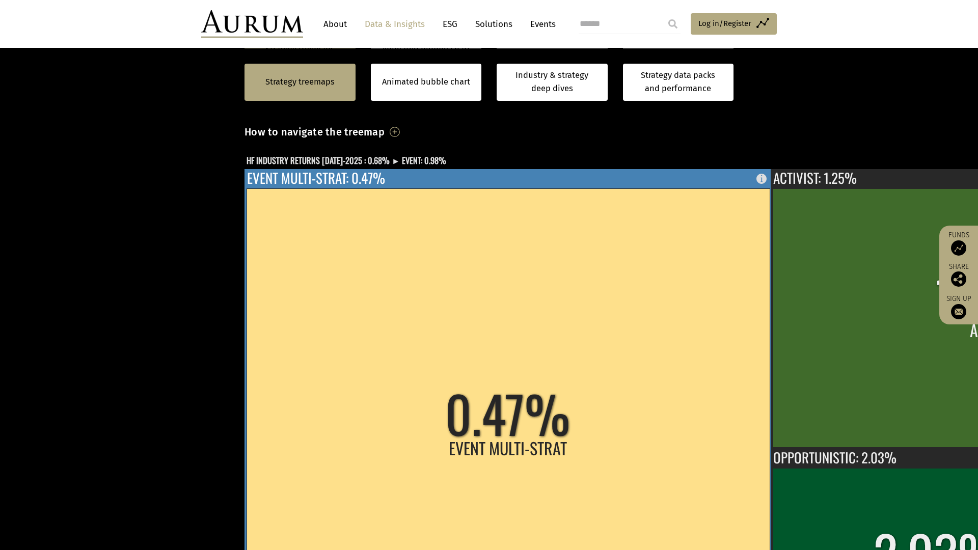
click at [476, 169] on rect at bounding box center [508, 427] width 527 height 516
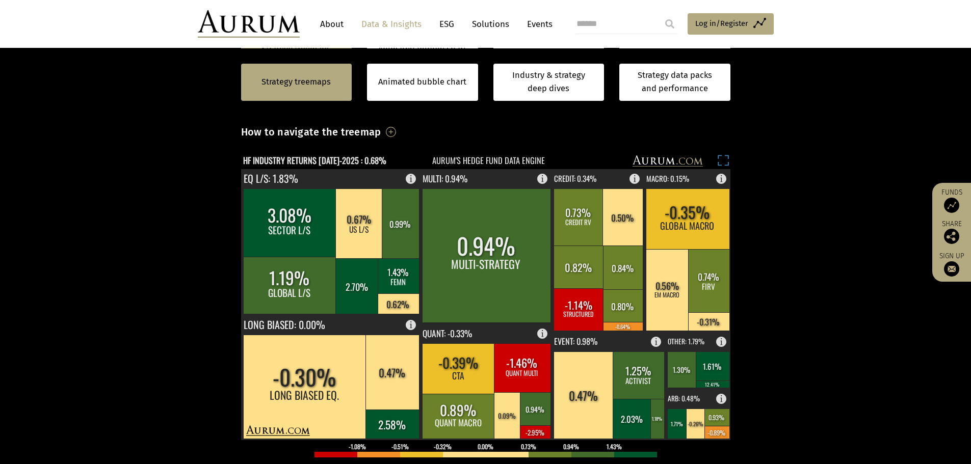
click at [722, 164] on rect at bounding box center [723, 162] width 14 height 14
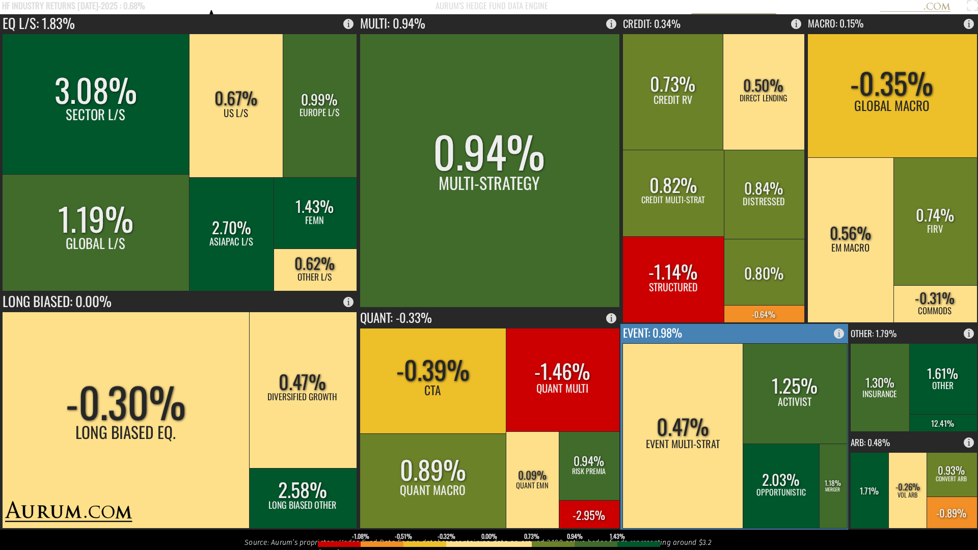
click at [767, 335] on rect at bounding box center [735, 427] width 229 height 206
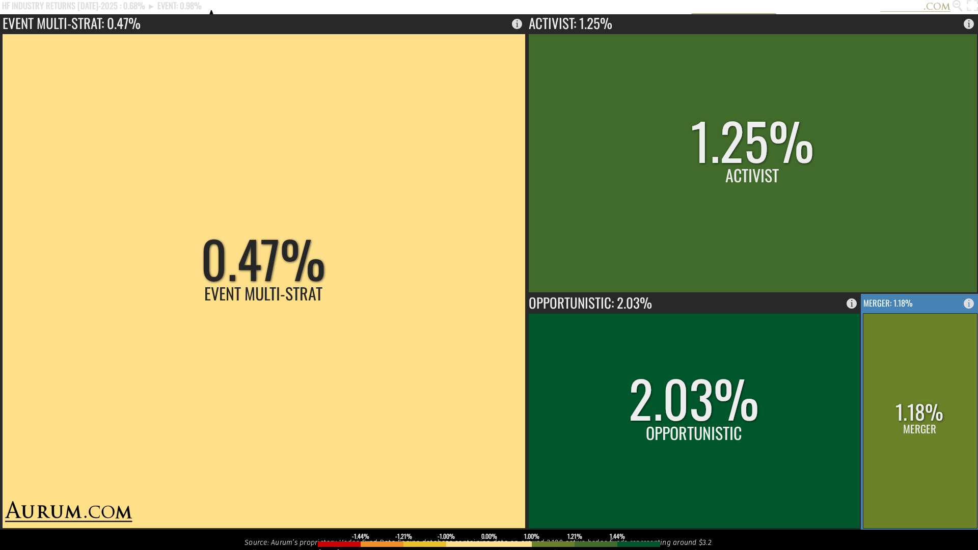
click at [973, 426] on rect at bounding box center [920, 420] width 114 height 215
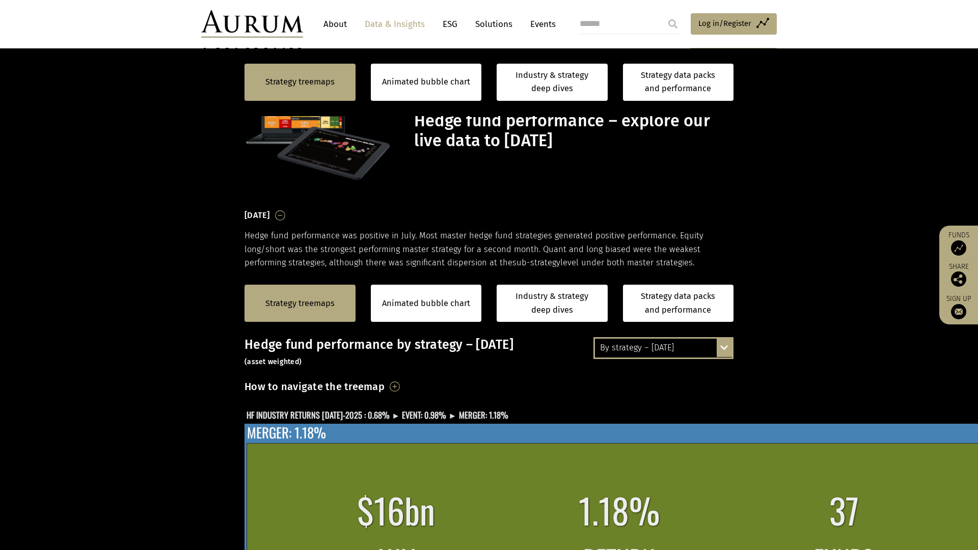
scroll to position [255, 0]
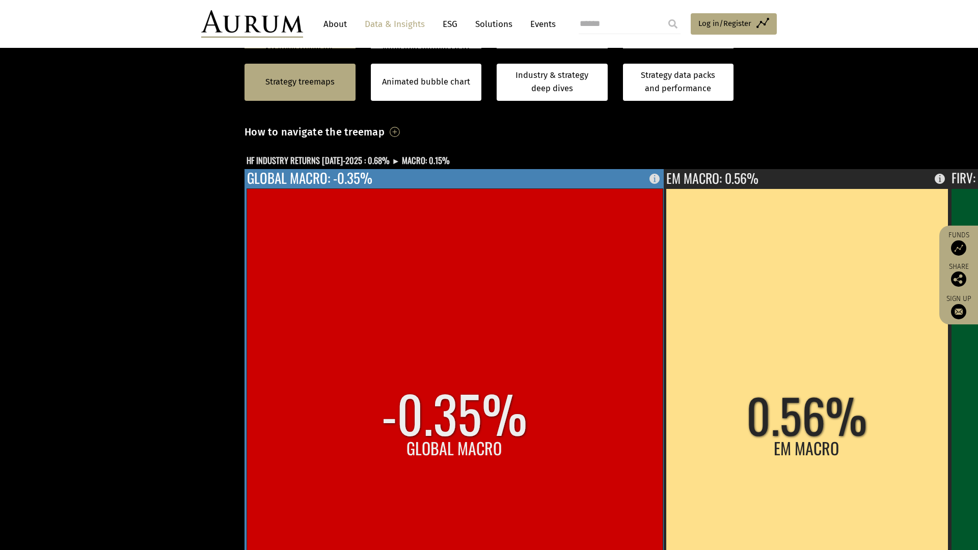
click at [312, 273] on rect at bounding box center [455, 436] width 416 height 495
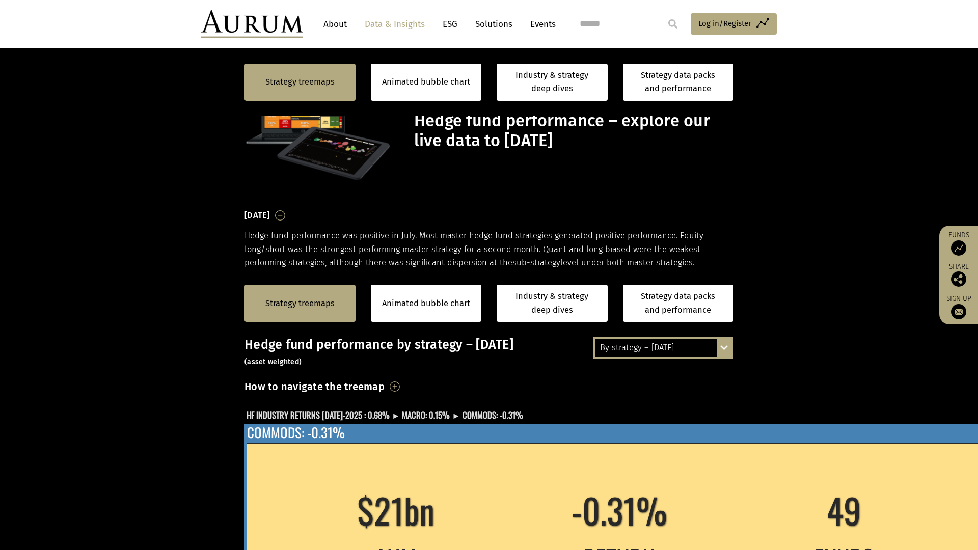
scroll to position [255, 0]
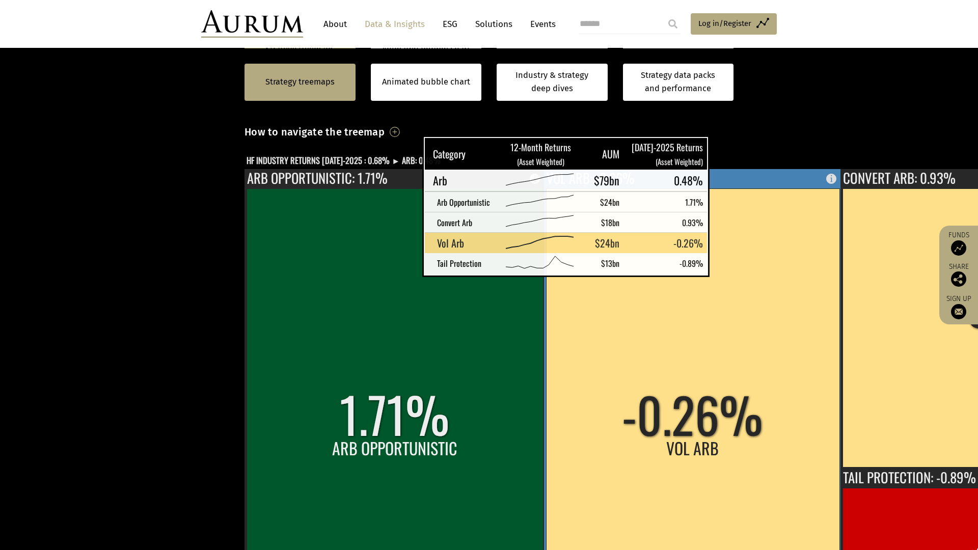
click at [546, 189] on rect at bounding box center [692, 436] width 293 height 495
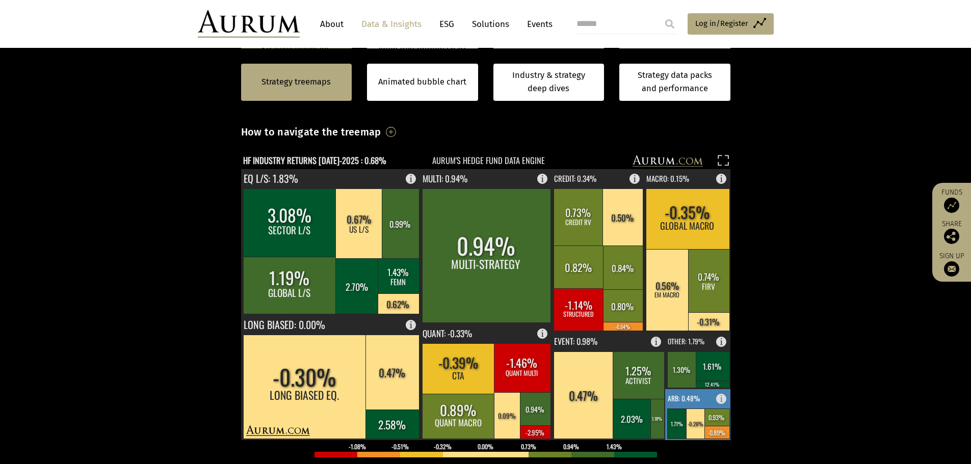
click at [700, 403] on rect at bounding box center [698, 414] width 66 height 51
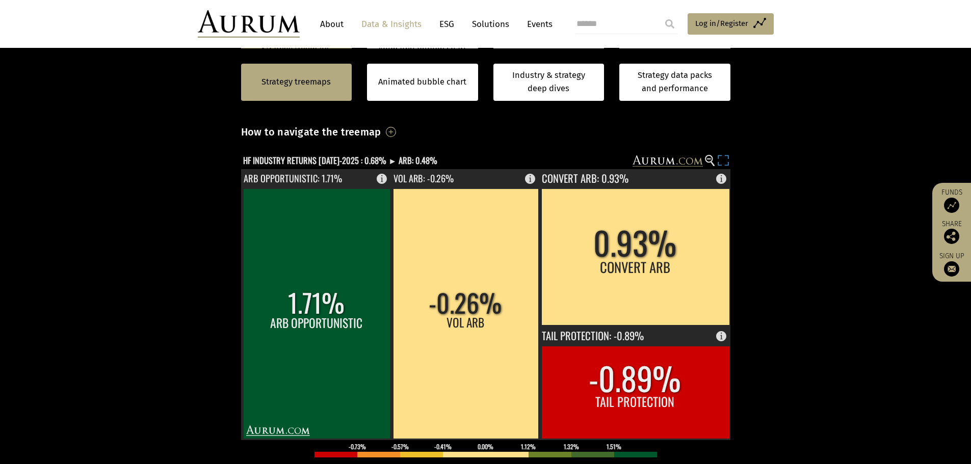
click at [725, 155] on icon at bounding box center [726, 156] width 3 height 3
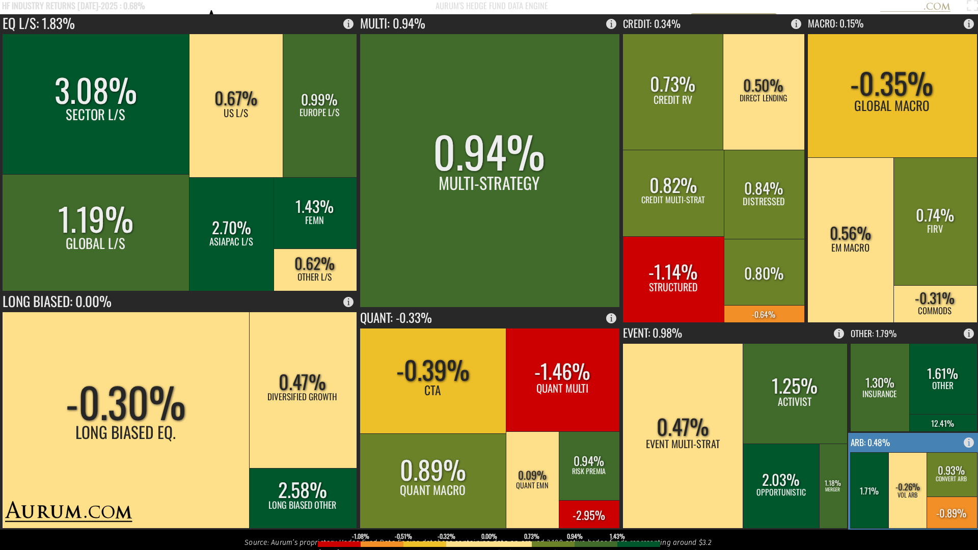
click at [898, 443] on rect at bounding box center [913, 481] width 131 height 97
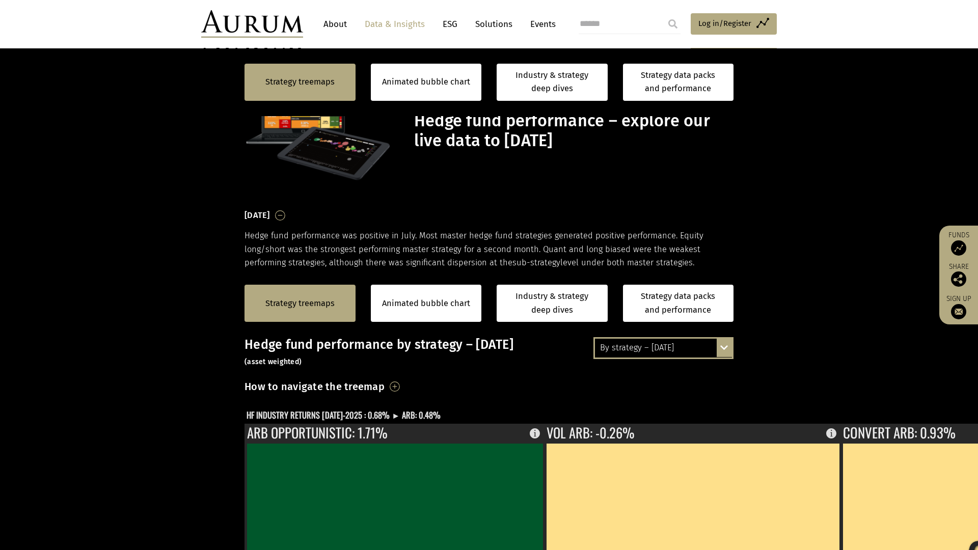
scroll to position [255, 0]
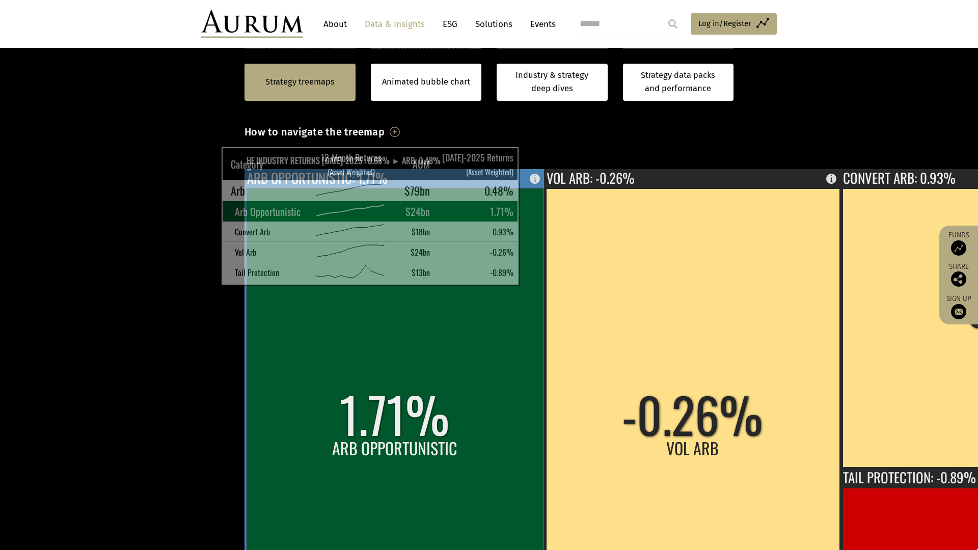
click at [247, 274] on rect at bounding box center [395, 436] width 297 height 495
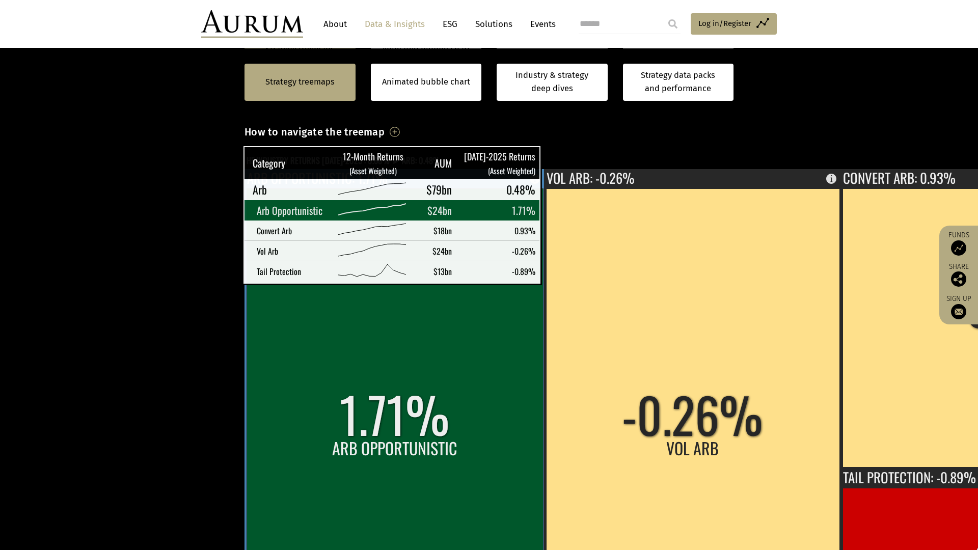
click at [247, 189] on rect at bounding box center [395, 436] width 297 height 495
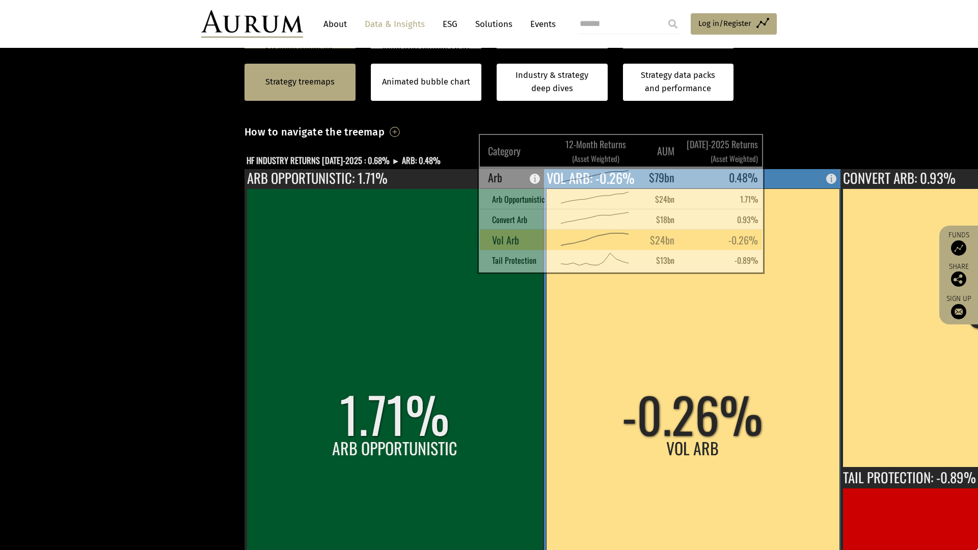
click at [546, 189] on rect at bounding box center [692, 436] width 293 height 495
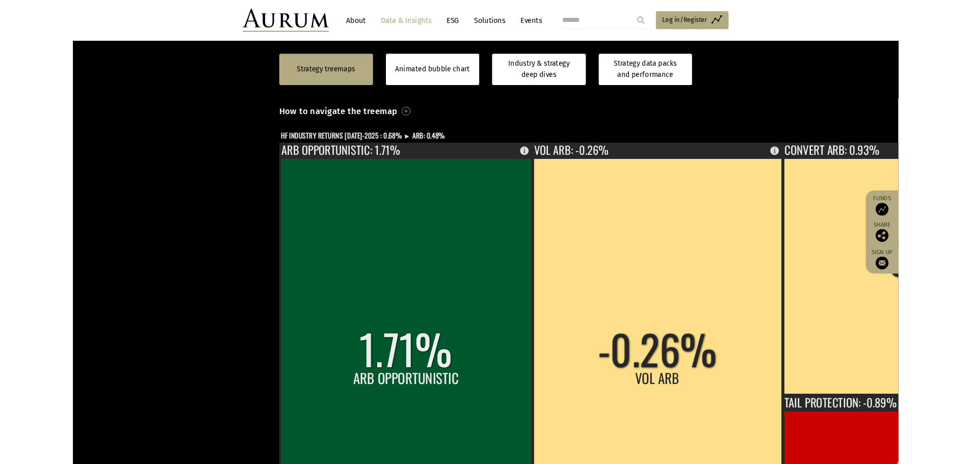
scroll to position [255, 0]
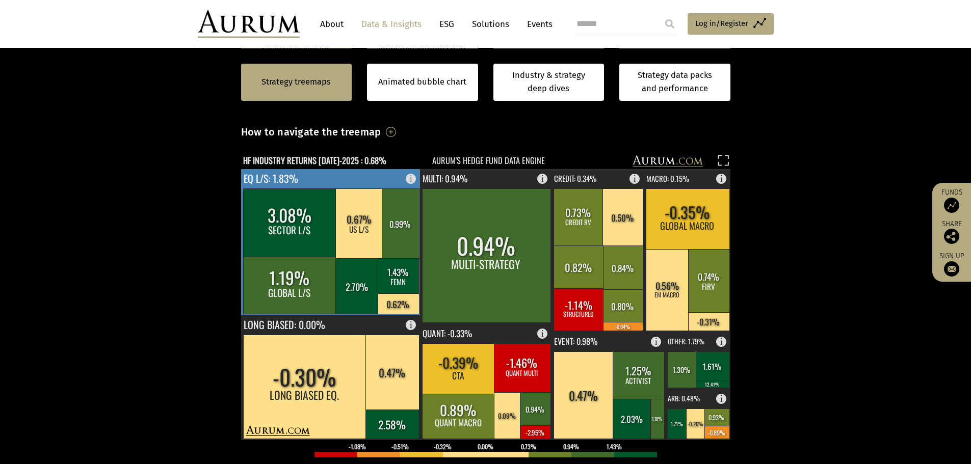
scroll to position [255, 0]
click at [344, 177] on rect at bounding box center [331, 242] width 180 height 146
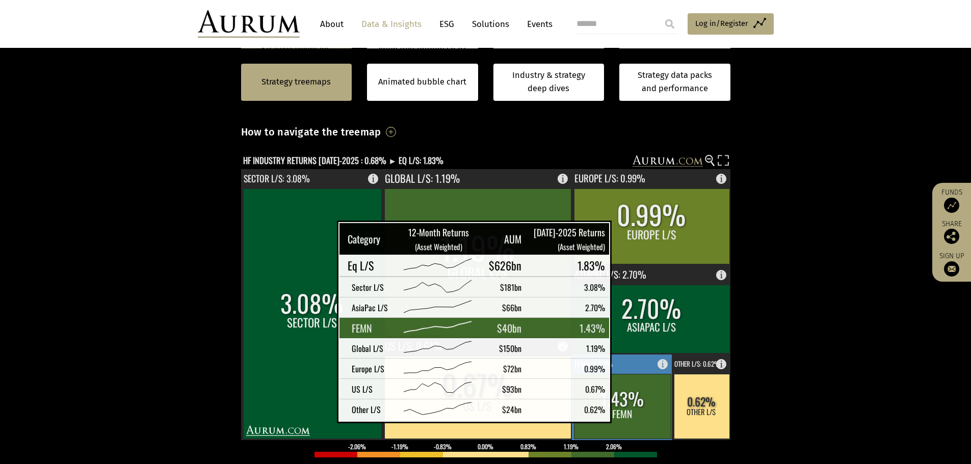
click at [632, 414] on rect at bounding box center [622, 406] width 97 height 65
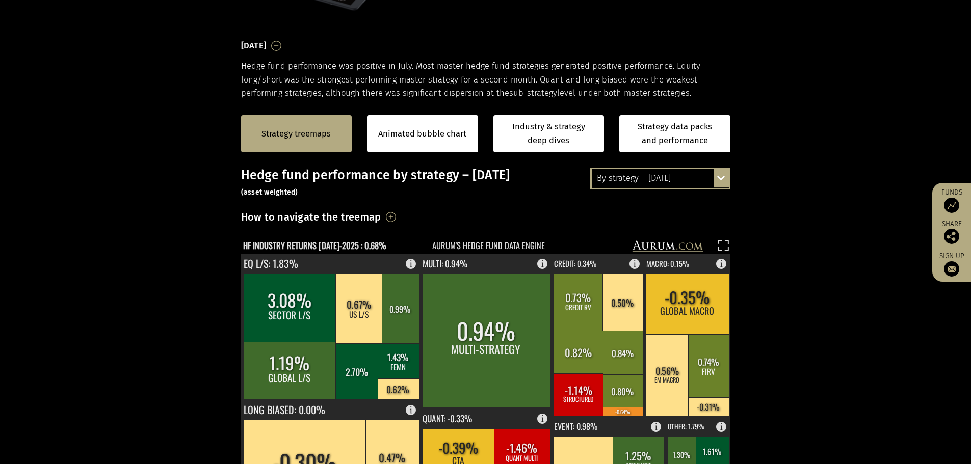
scroll to position [0, 0]
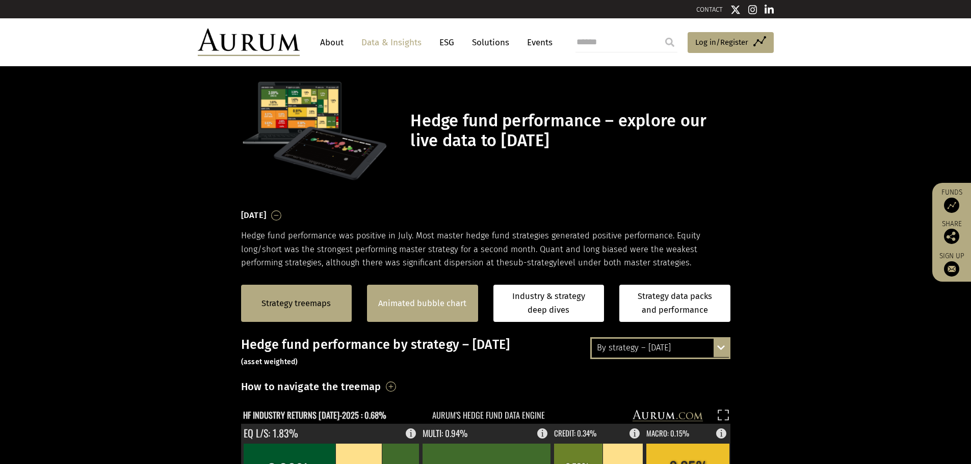
click at [455, 303] on link "Animated bubble chart" at bounding box center [422, 303] width 88 height 13
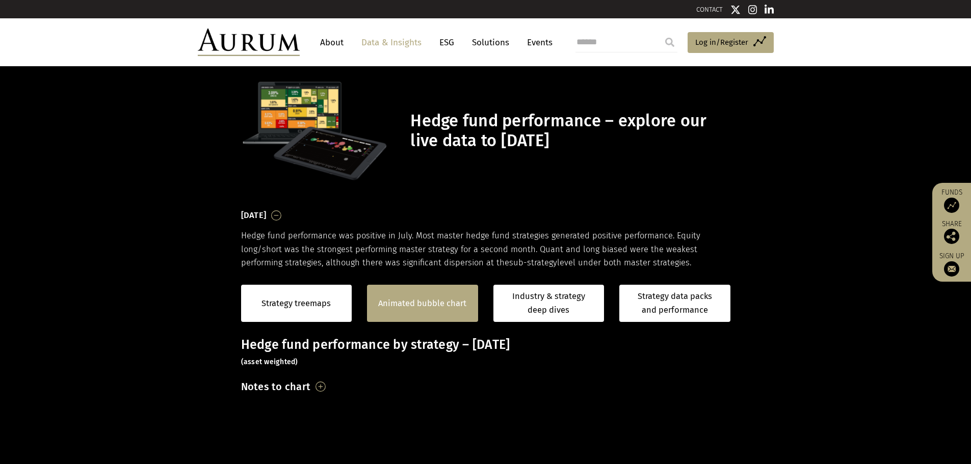
scroll to position [27, 0]
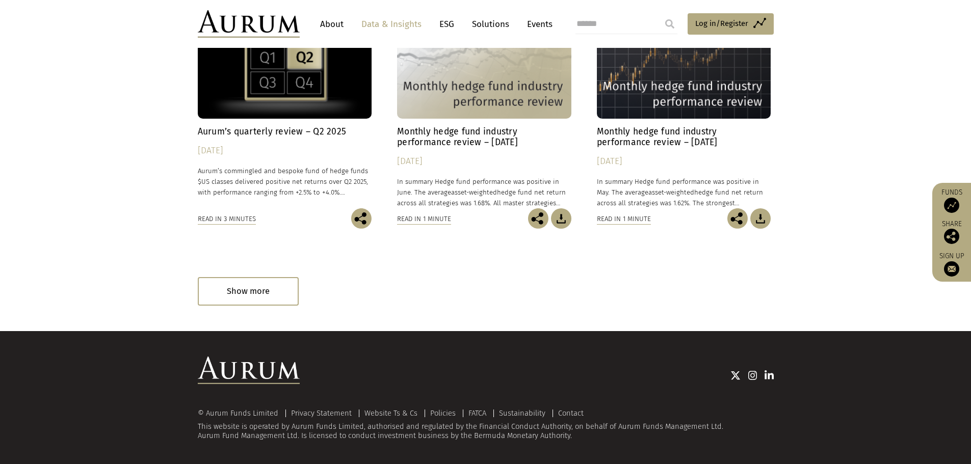
scroll to position [606, 0]
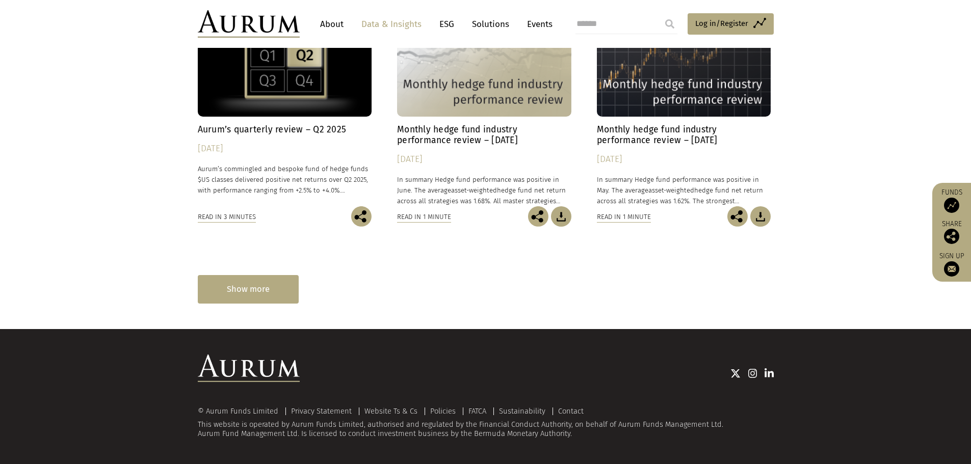
click at [242, 290] on div "Show more" at bounding box center [248, 289] width 101 height 28
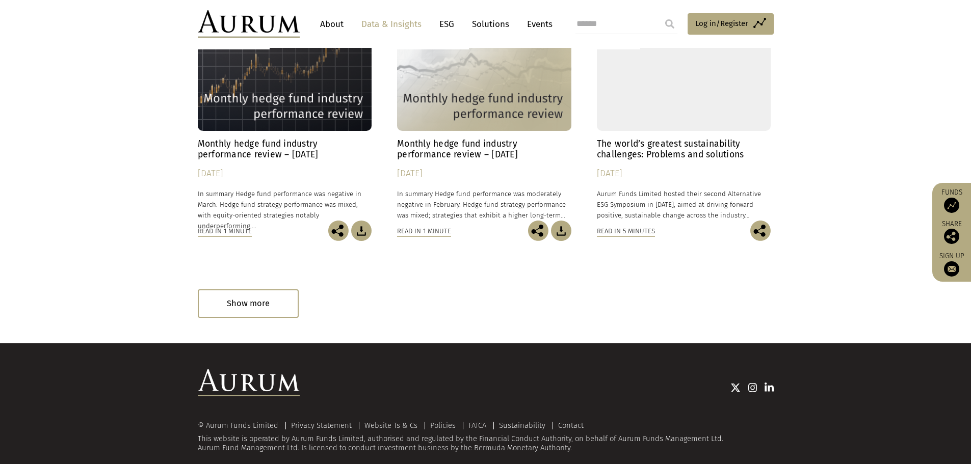
scroll to position [1089, 0]
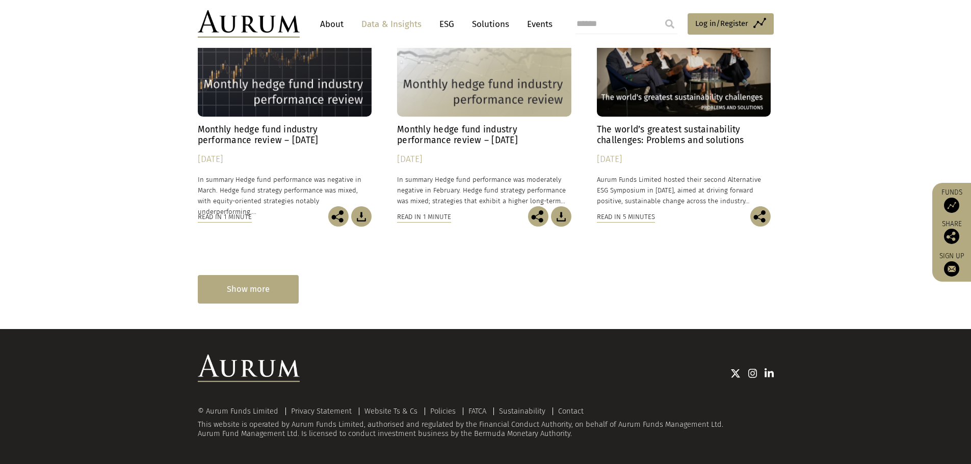
click at [265, 292] on div "Show more" at bounding box center [248, 289] width 101 height 28
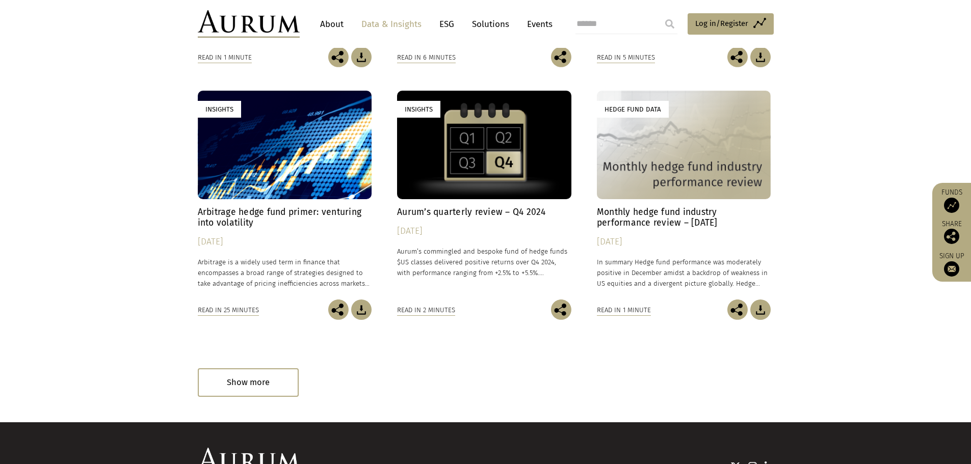
scroll to position [1546, 0]
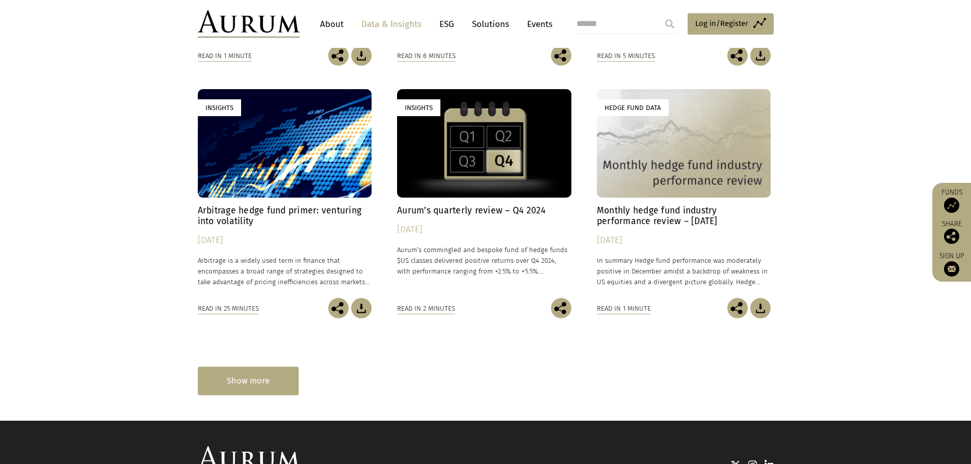
click at [251, 370] on div "Show more" at bounding box center [248, 381] width 101 height 28
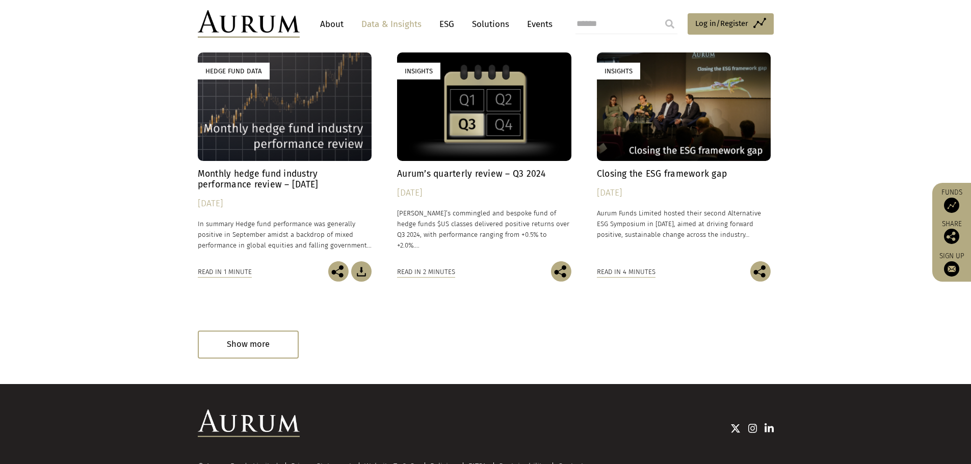
scroll to position [2142, 0]
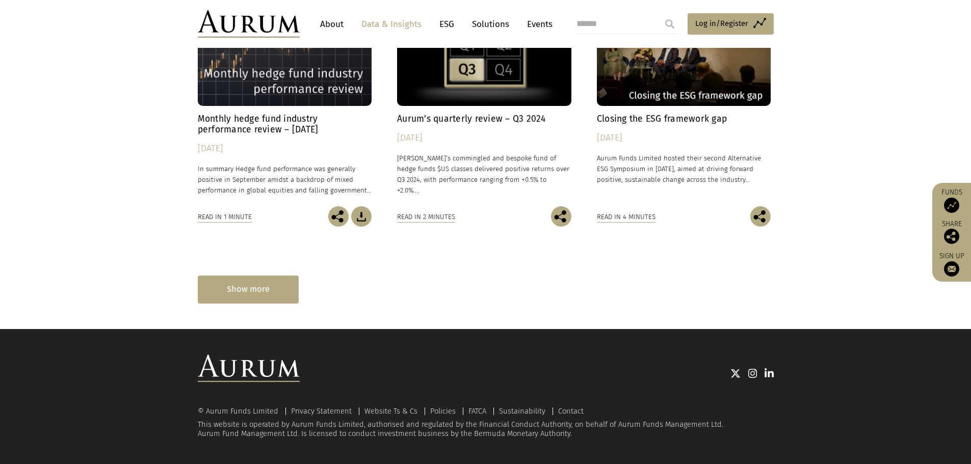
click at [255, 291] on div "Show more" at bounding box center [248, 290] width 101 height 28
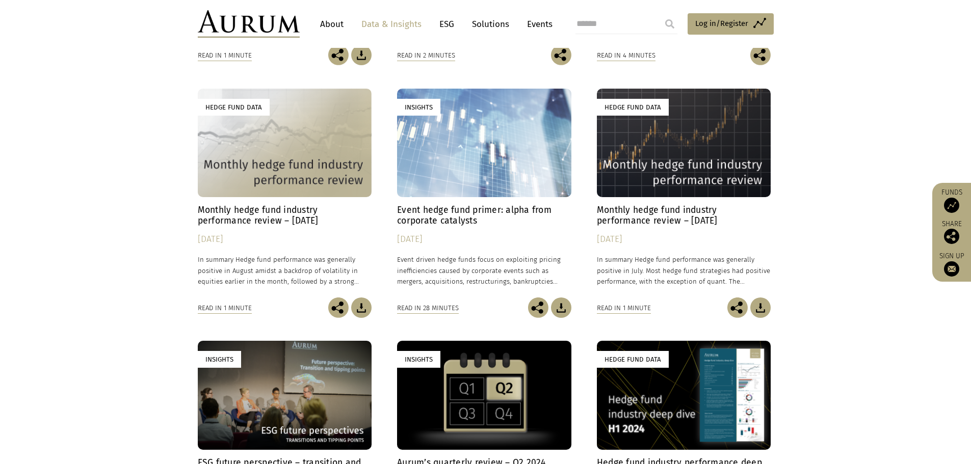
scroll to position [2312, 0]
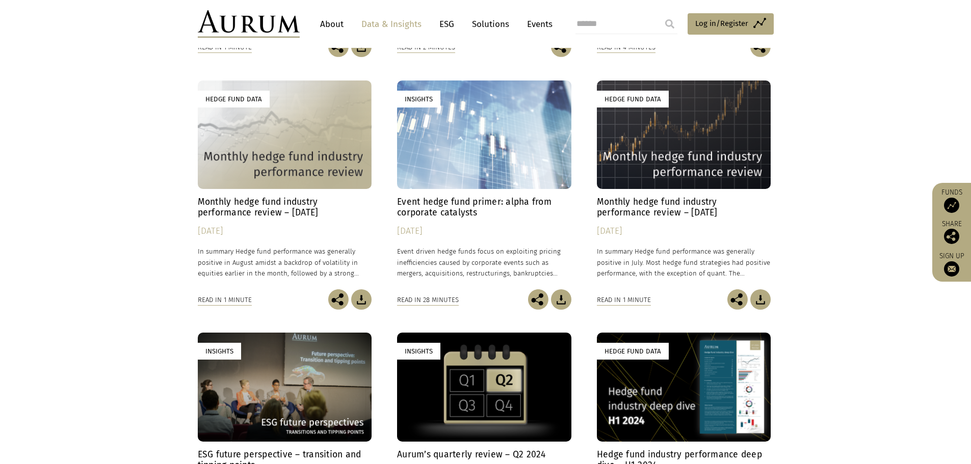
click at [464, 111] on div "Insights" at bounding box center [484, 135] width 174 height 109
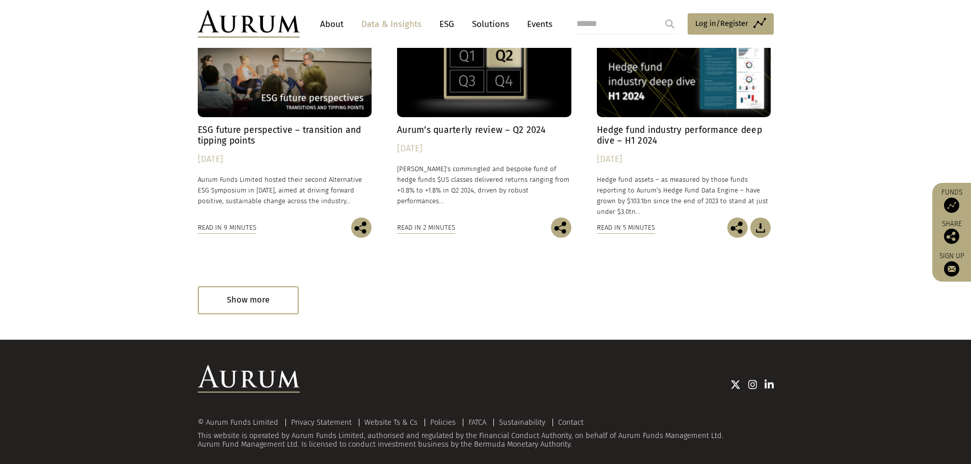
scroll to position [2647, 0]
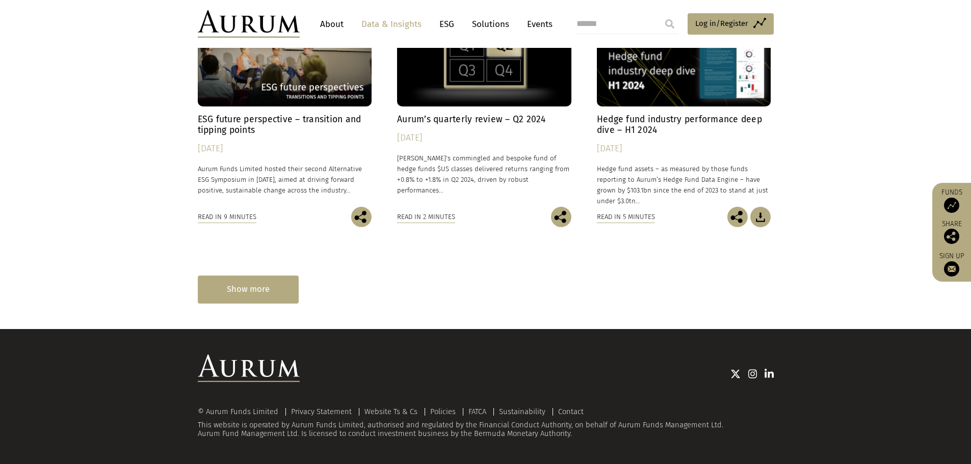
click at [277, 290] on div "Show more" at bounding box center [248, 290] width 101 height 28
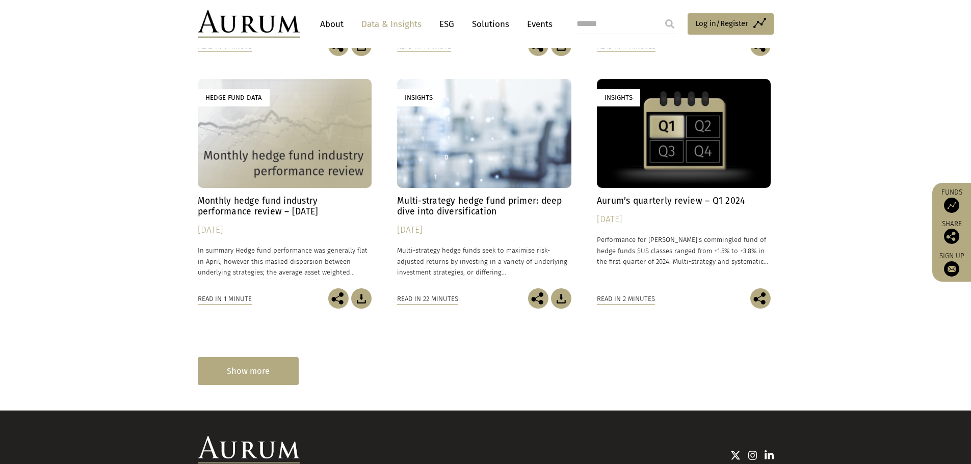
scroll to position [3072, 0]
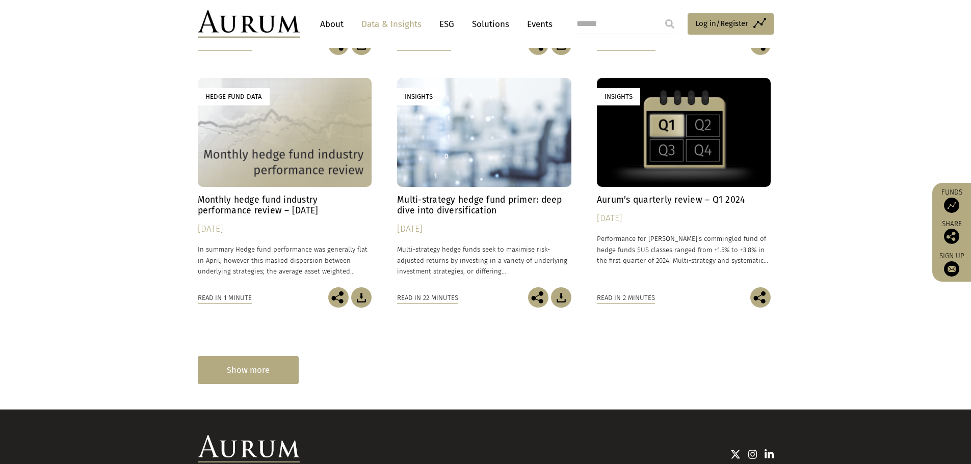
click at [249, 371] on div "Show more" at bounding box center [248, 370] width 101 height 28
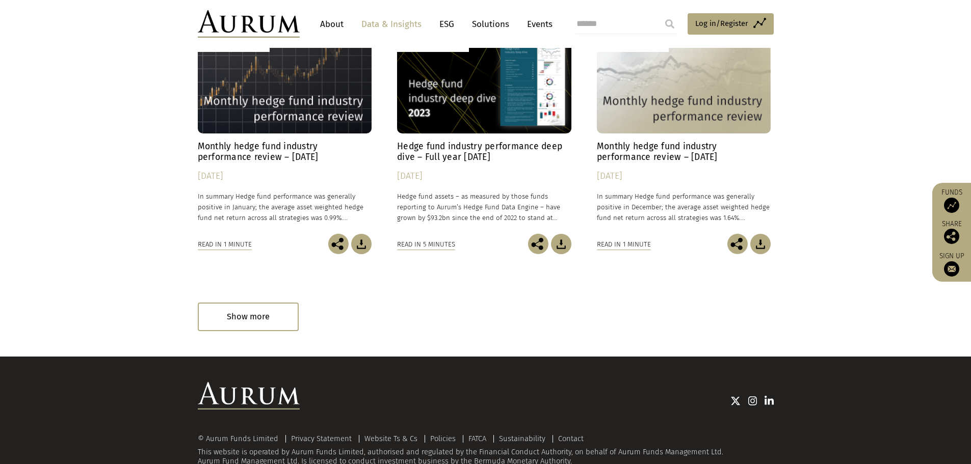
scroll to position [3658, 0]
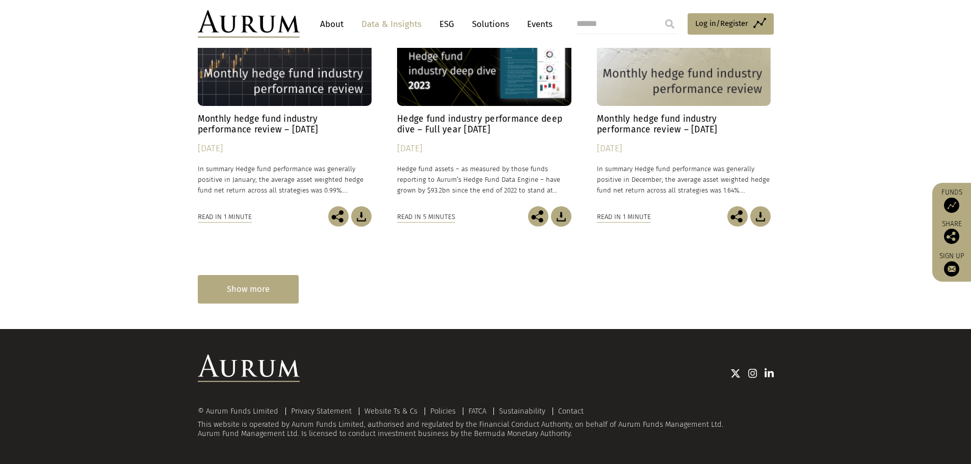
click at [259, 293] on div "Show more" at bounding box center [248, 289] width 101 height 28
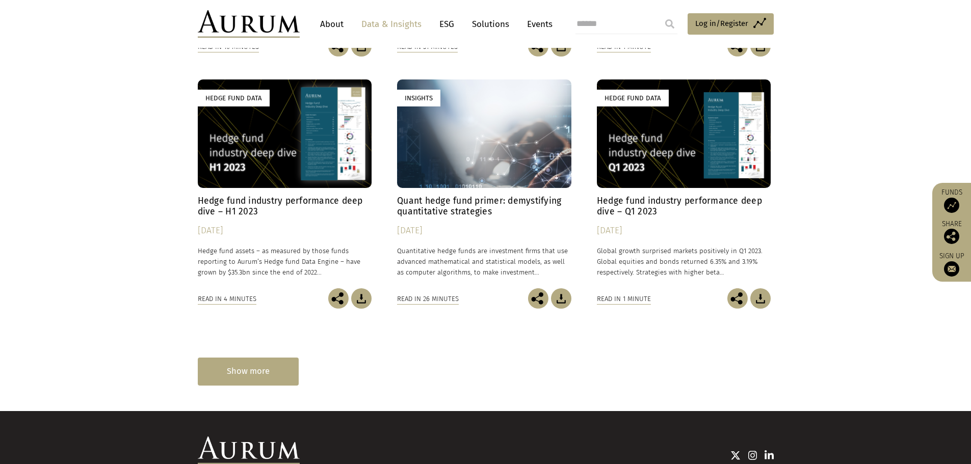
scroll to position [4082, 0]
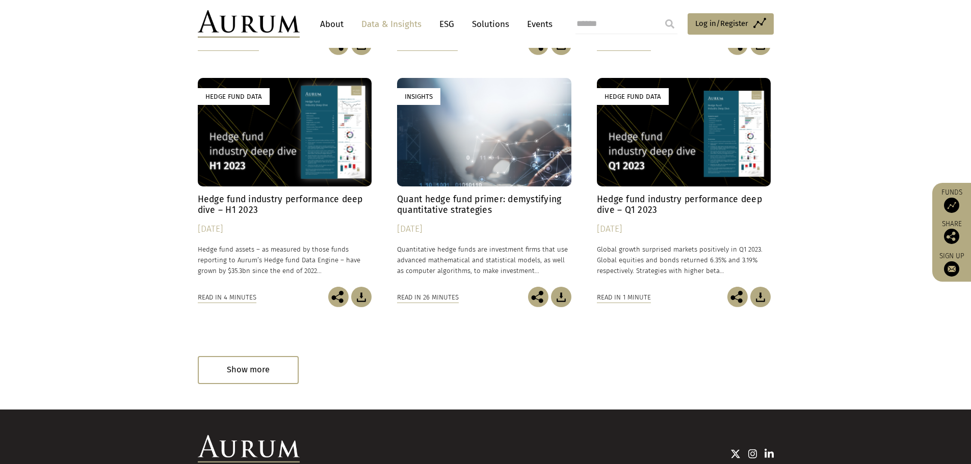
click at [242, 379] on div "Show more" at bounding box center [248, 370] width 101 height 28
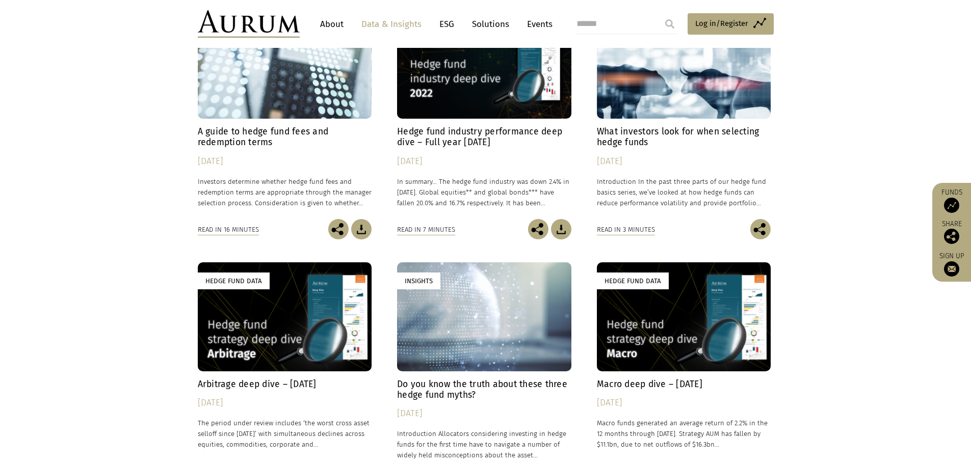
scroll to position [4293, 0]
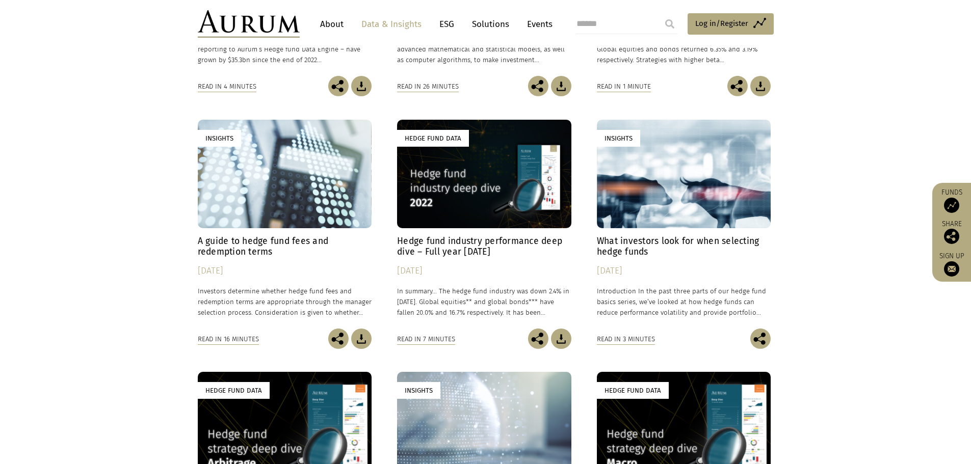
click at [252, 209] on div "Insights" at bounding box center [285, 174] width 174 height 109
